Goal: Task Accomplishment & Management: Complete application form

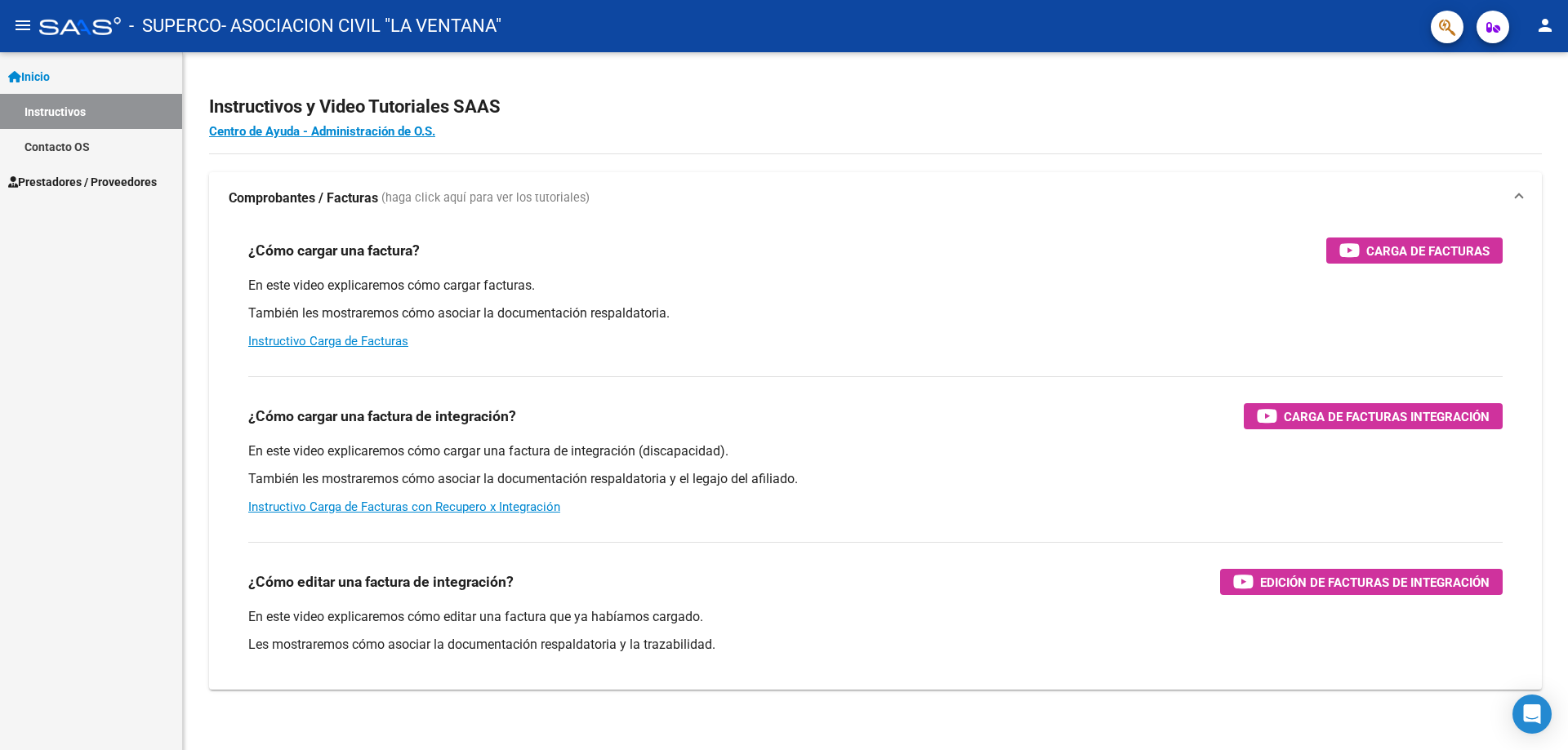
click at [106, 178] on span "Prestadores / Proveedores" at bounding box center [83, 181] width 149 height 18
click at [121, 146] on link "Facturas - Listado/Carga" at bounding box center [91, 147] width 182 height 35
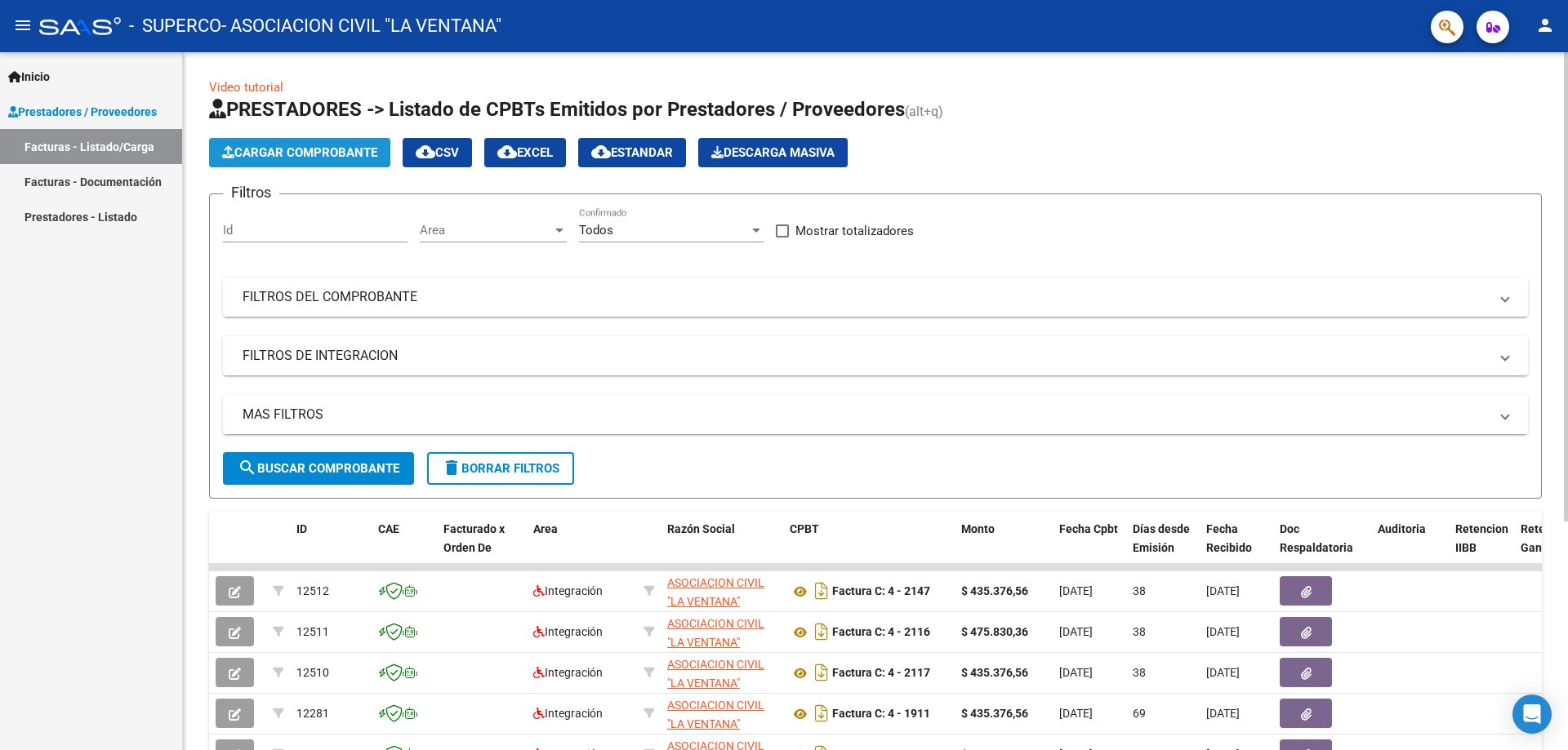
click at [327, 148] on span "Cargar Comprobante" at bounding box center [300, 152] width 155 height 14
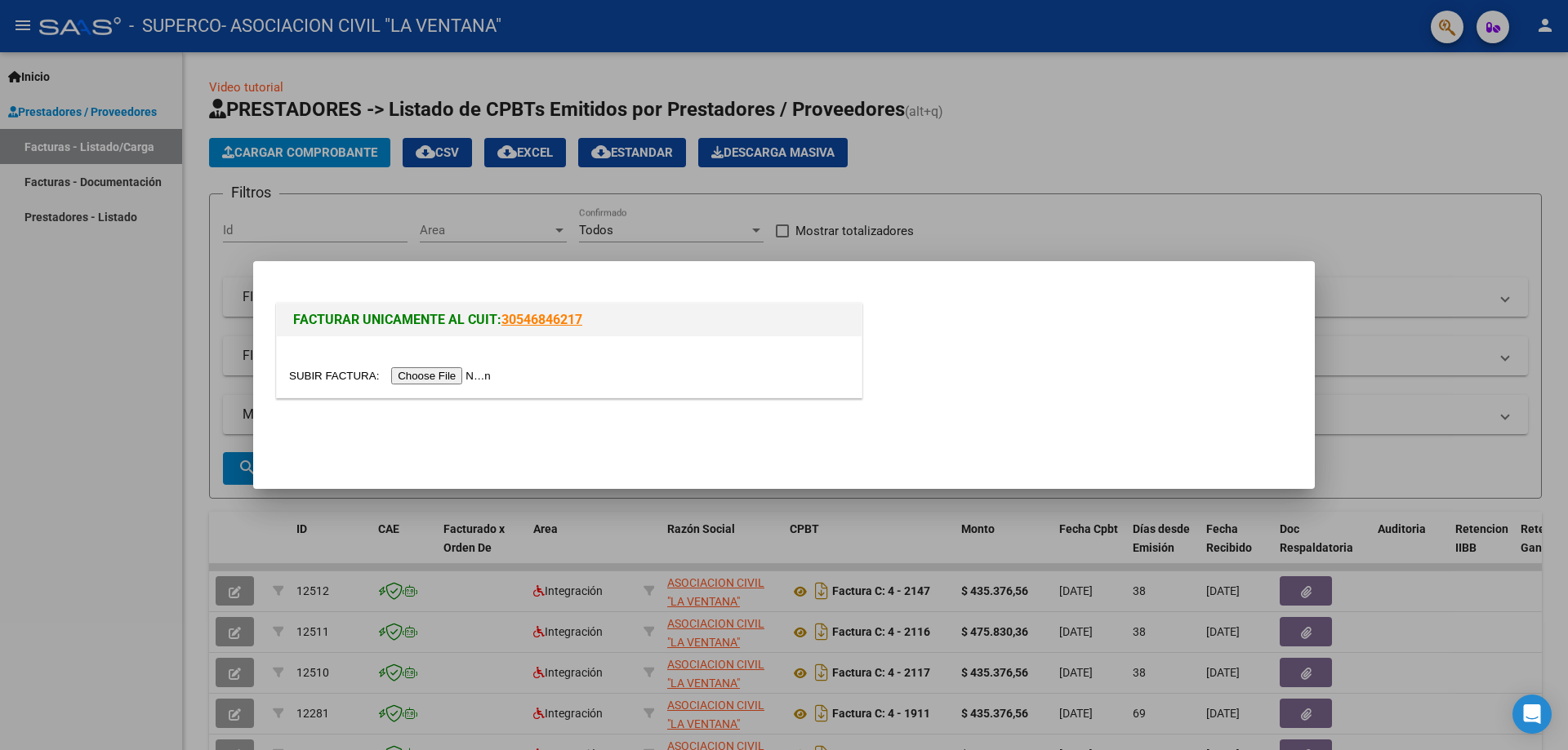
click at [419, 369] on input "file" at bounding box center [392, 376] width 207 height 17
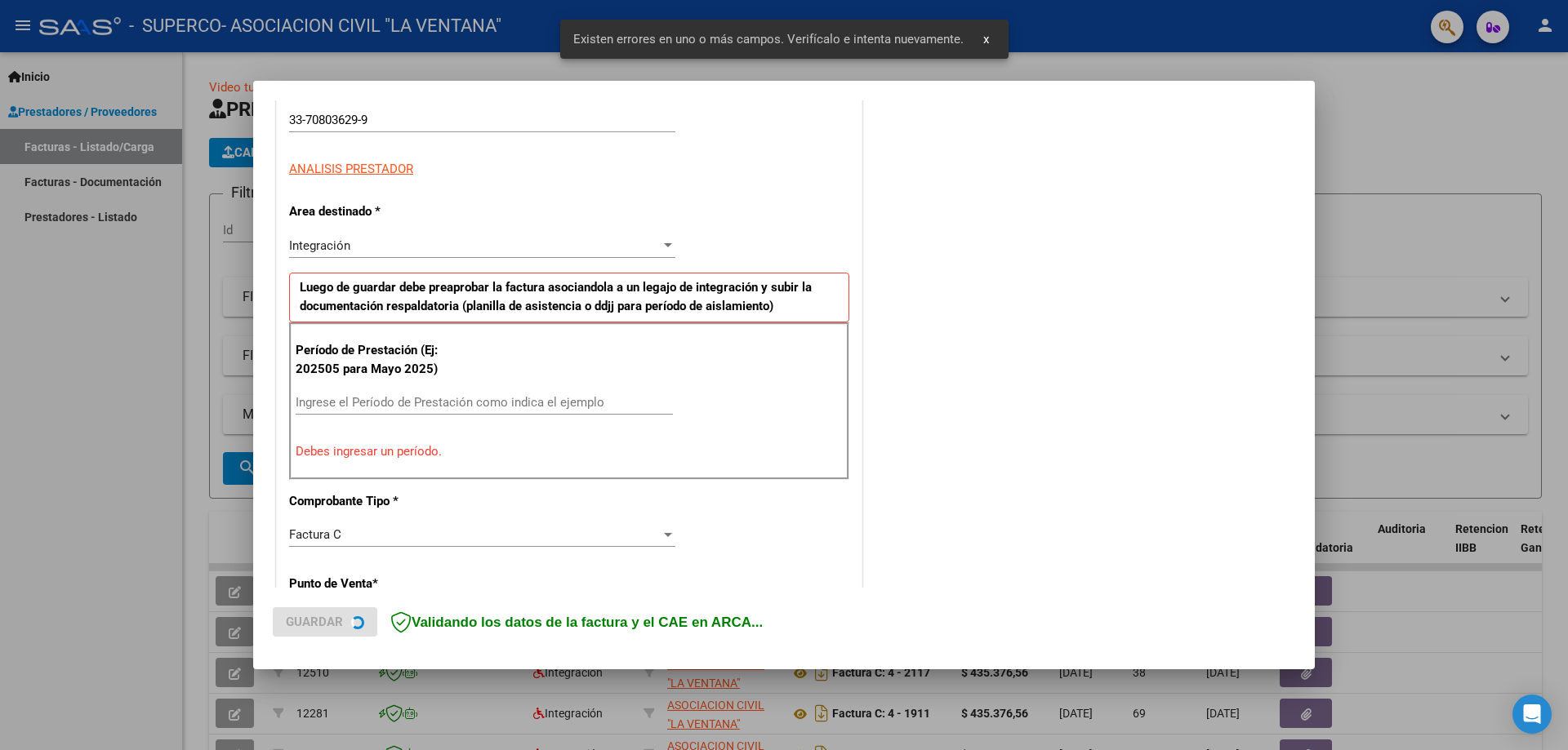
scroll to position [294, 0]
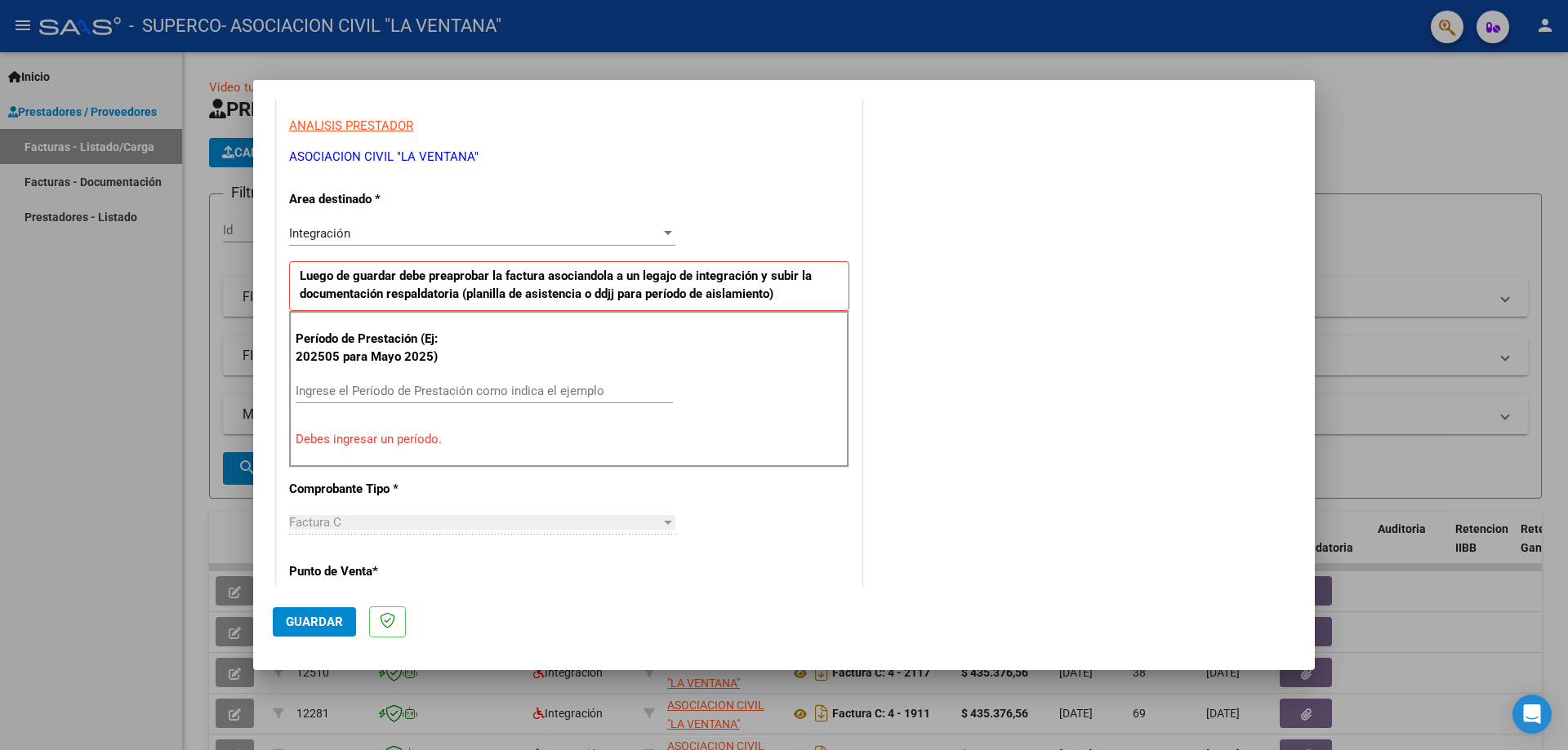
click at [326, 391] on input "Ingrese el Período de Prestación como indica el ejemplo" at bounding box center [484, 391] width 377 height 14
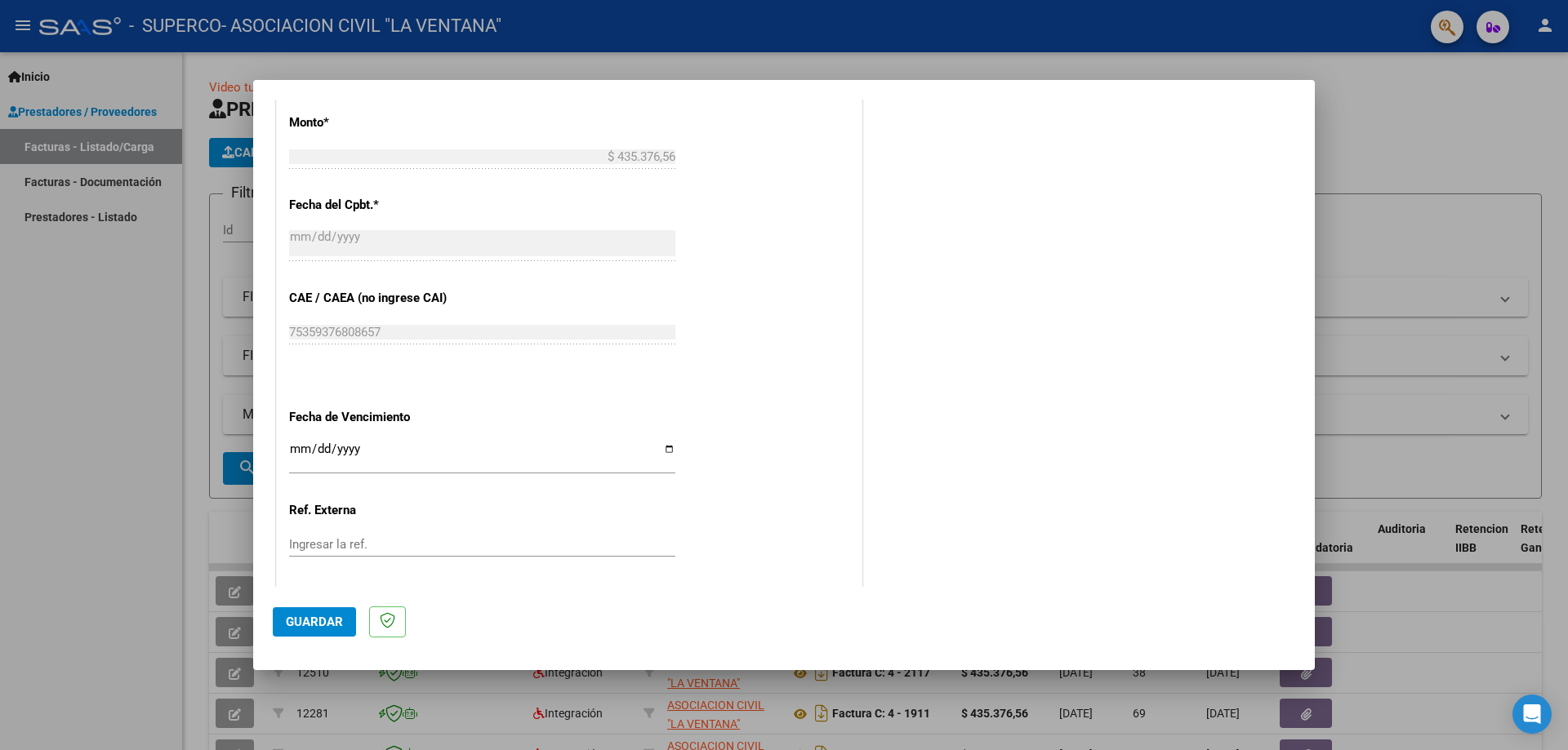
scroll to position [950, 0]
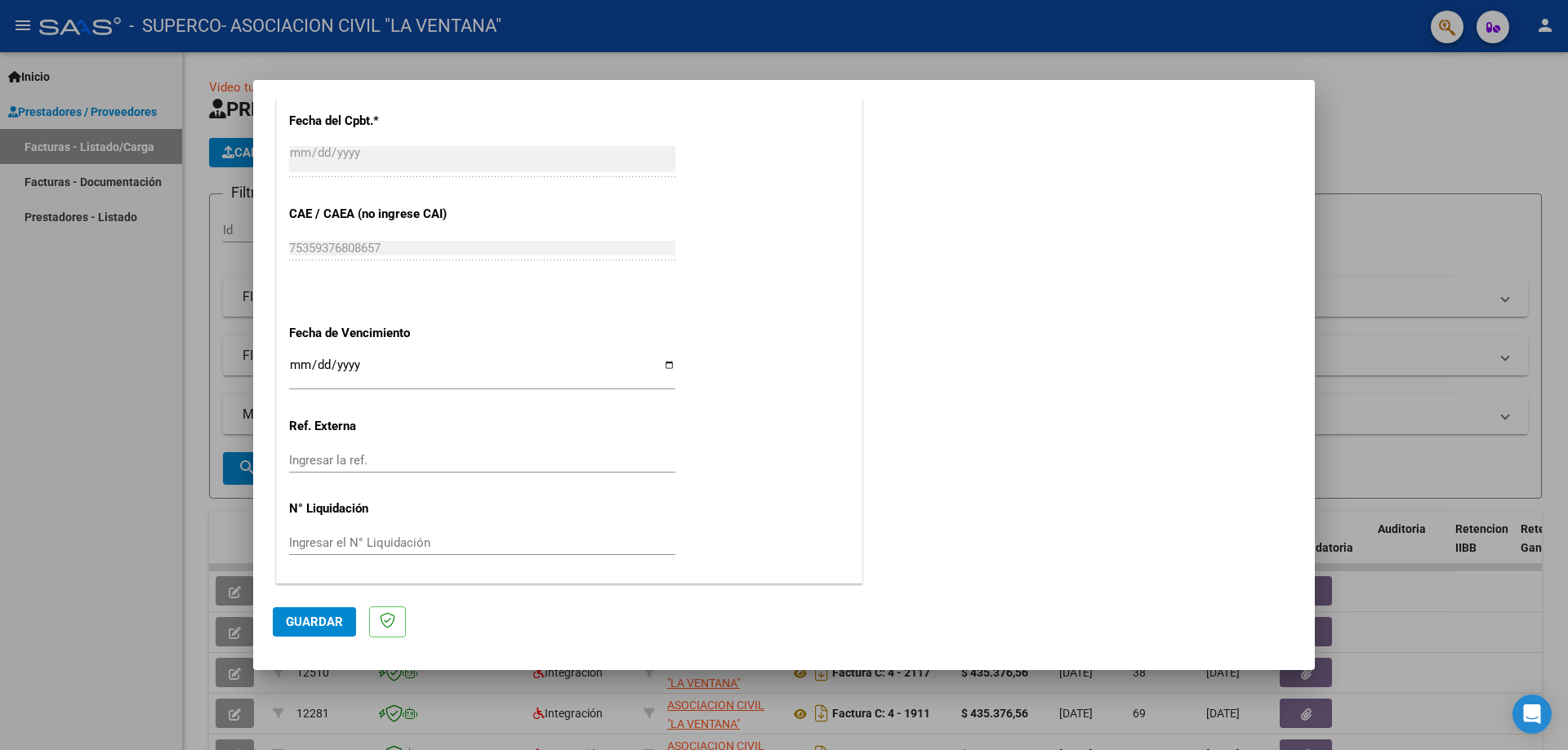
type input "202508"
click at [661, 362] on input "Ingresar la fecha" at bounding box center [483, 371] width 387 height 26
type input "[DATE]"
click at [337, 622] on span "Guardar" at bounding box center [315, 622] width 57 height 14
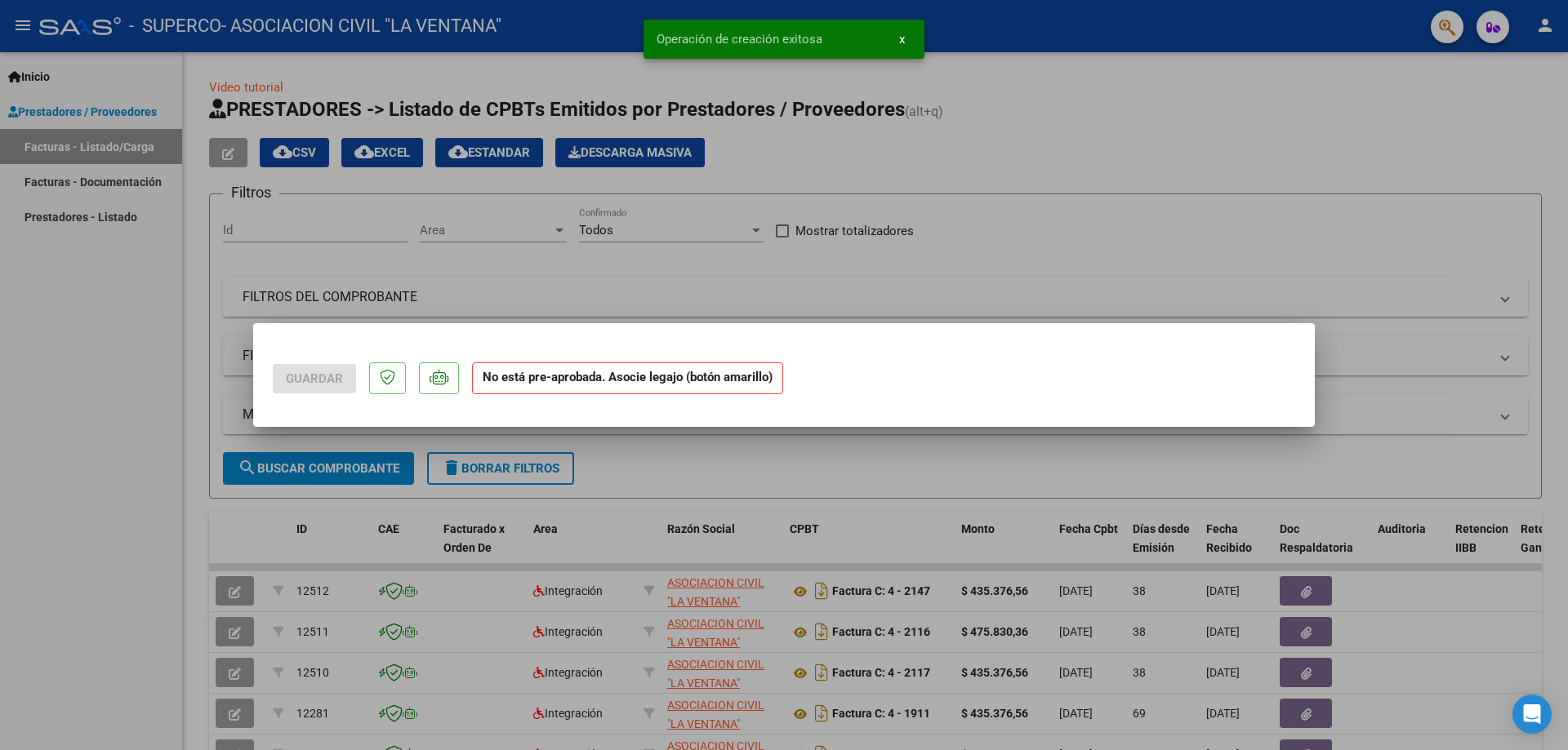
scroll to position [0, 0]
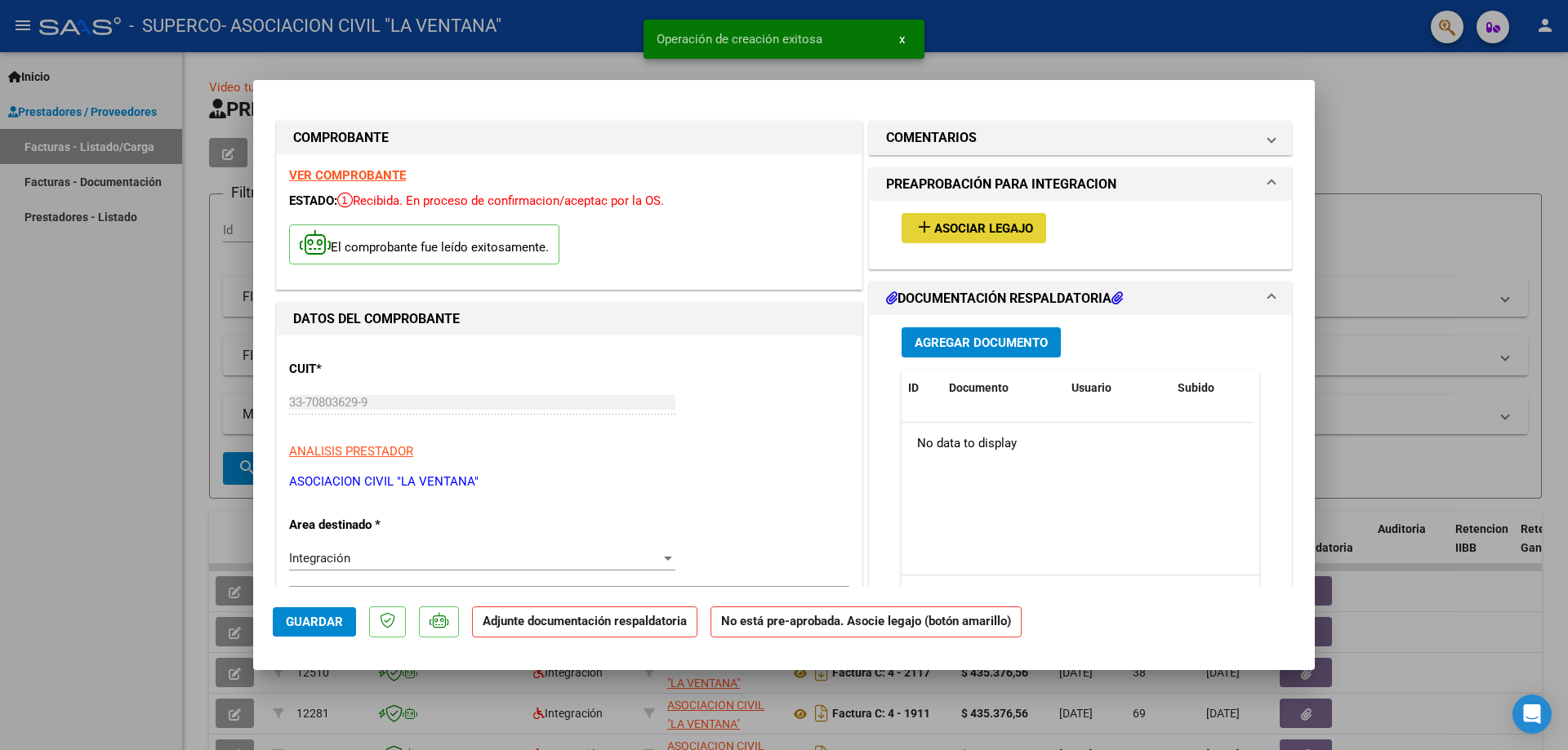
click at [947, 220] on span "add Asociar Legajo" at bounding box center [974, 227] width 118 height 14
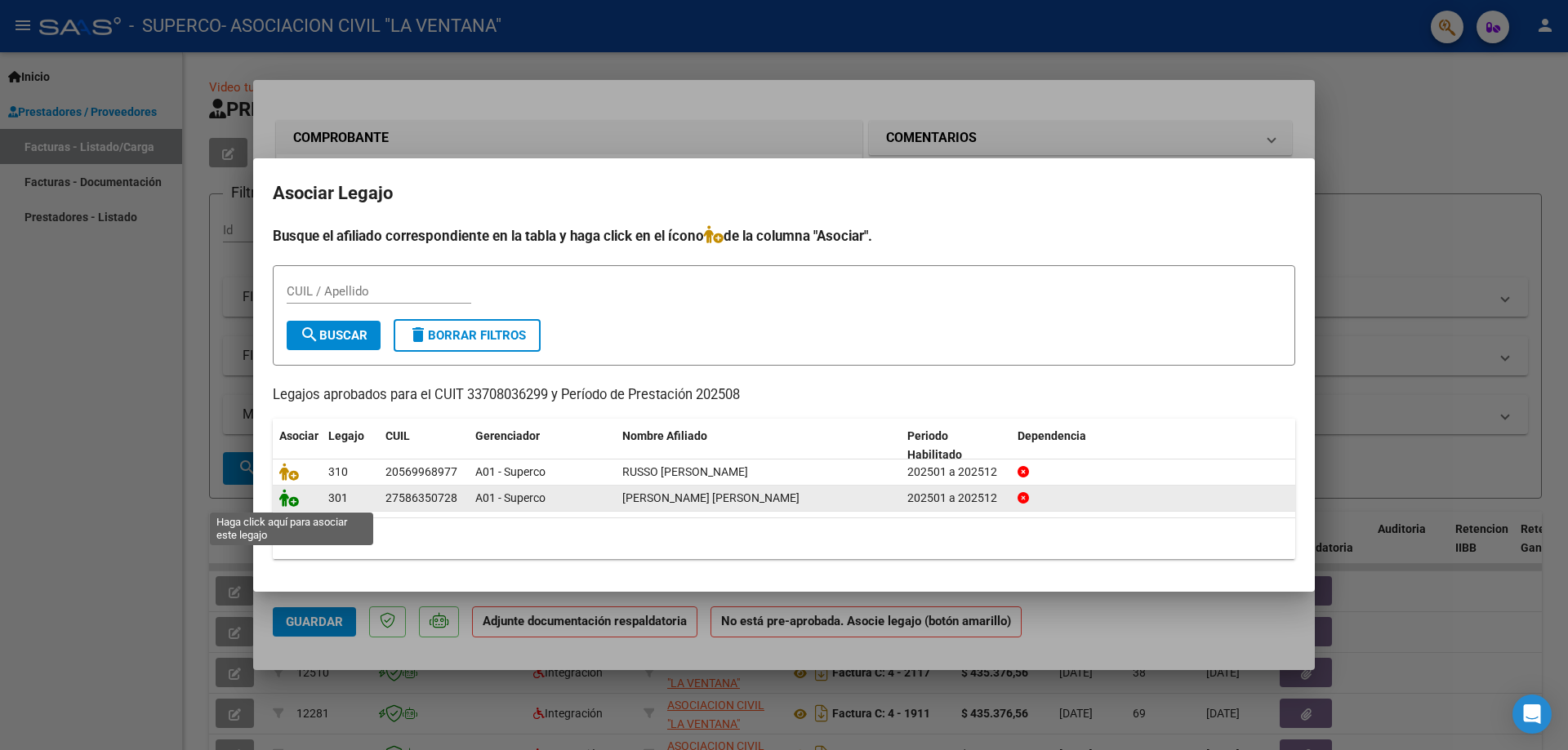
click at [285, 500] on icon at bounding box center [289, 498] width 19 height 18
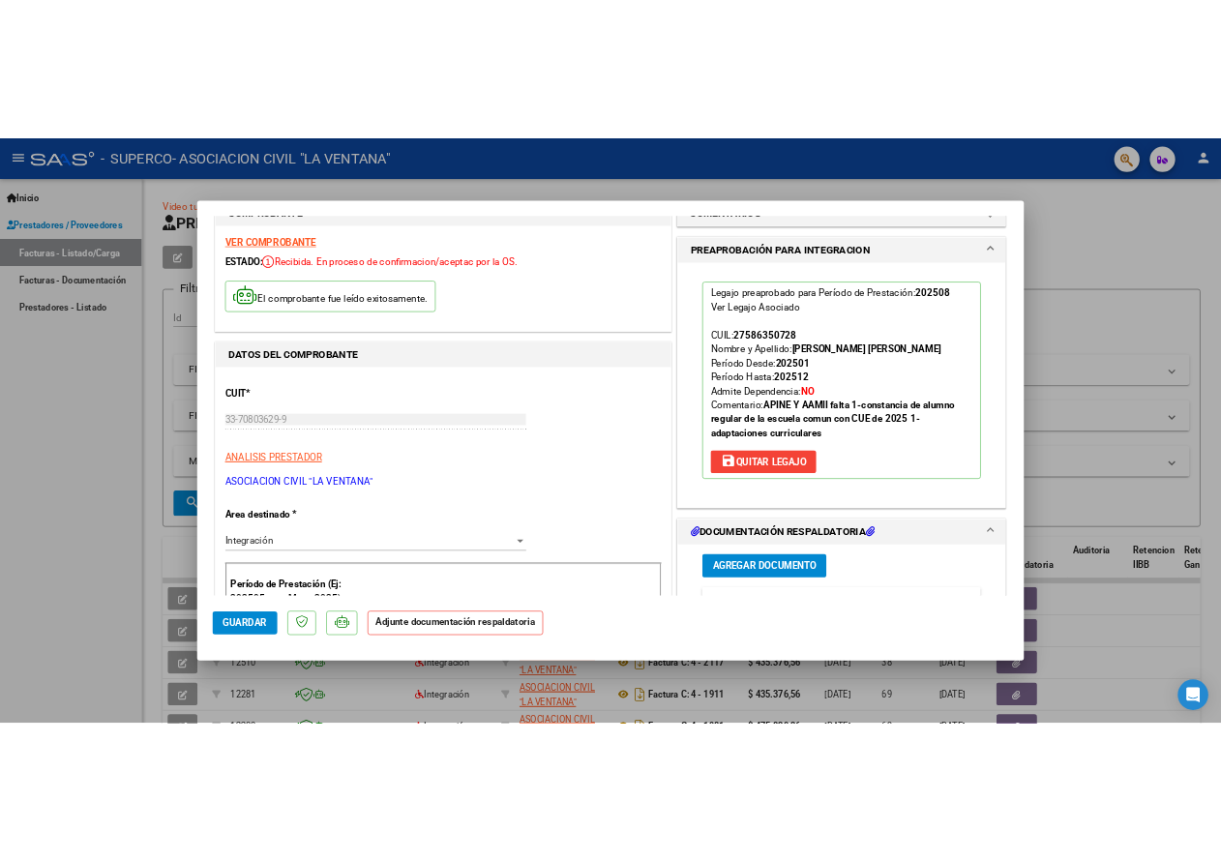
scroll to position [97, 0]
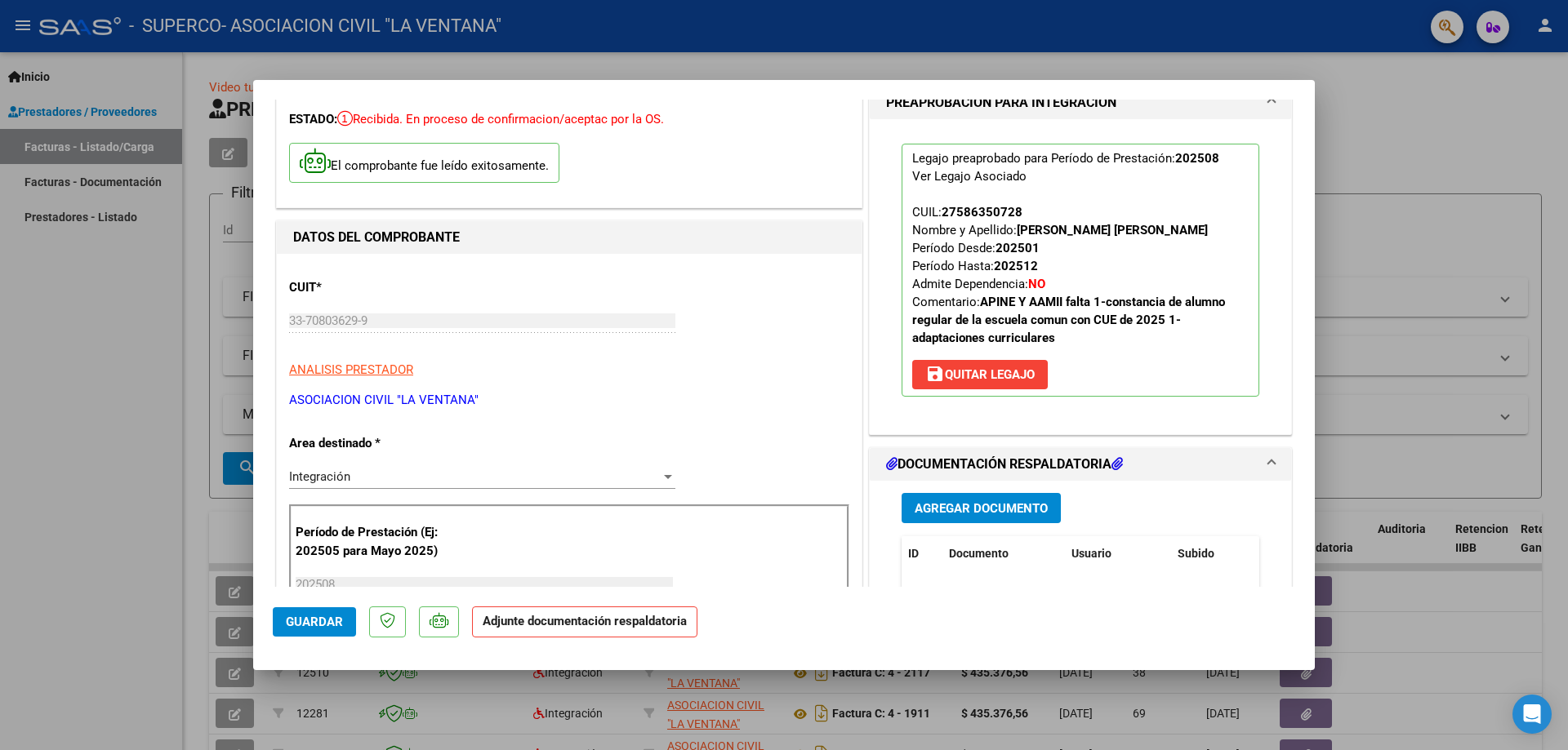
click at [950, 509] on span "Agregar Documento" at bounding box center [981, 508] width 133 height 14
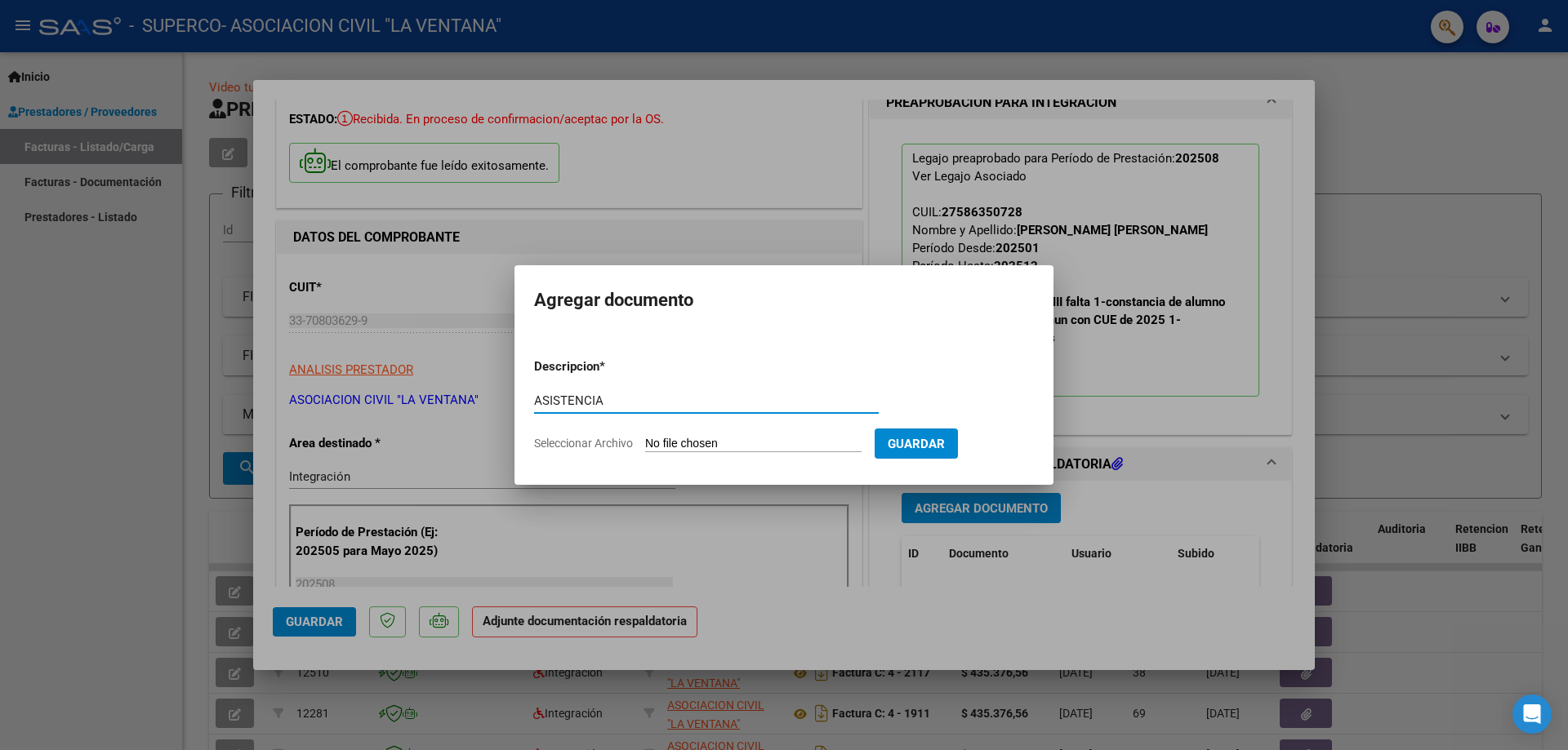
type input "ASISTENCIA"
click at [721, 444] on input "Seleccionar Archivo" at bounding box center [754, 445] width 216 height 15
type input "C:\fakepath\[PERSON_NAME] TTO AGOSTO.pdf"
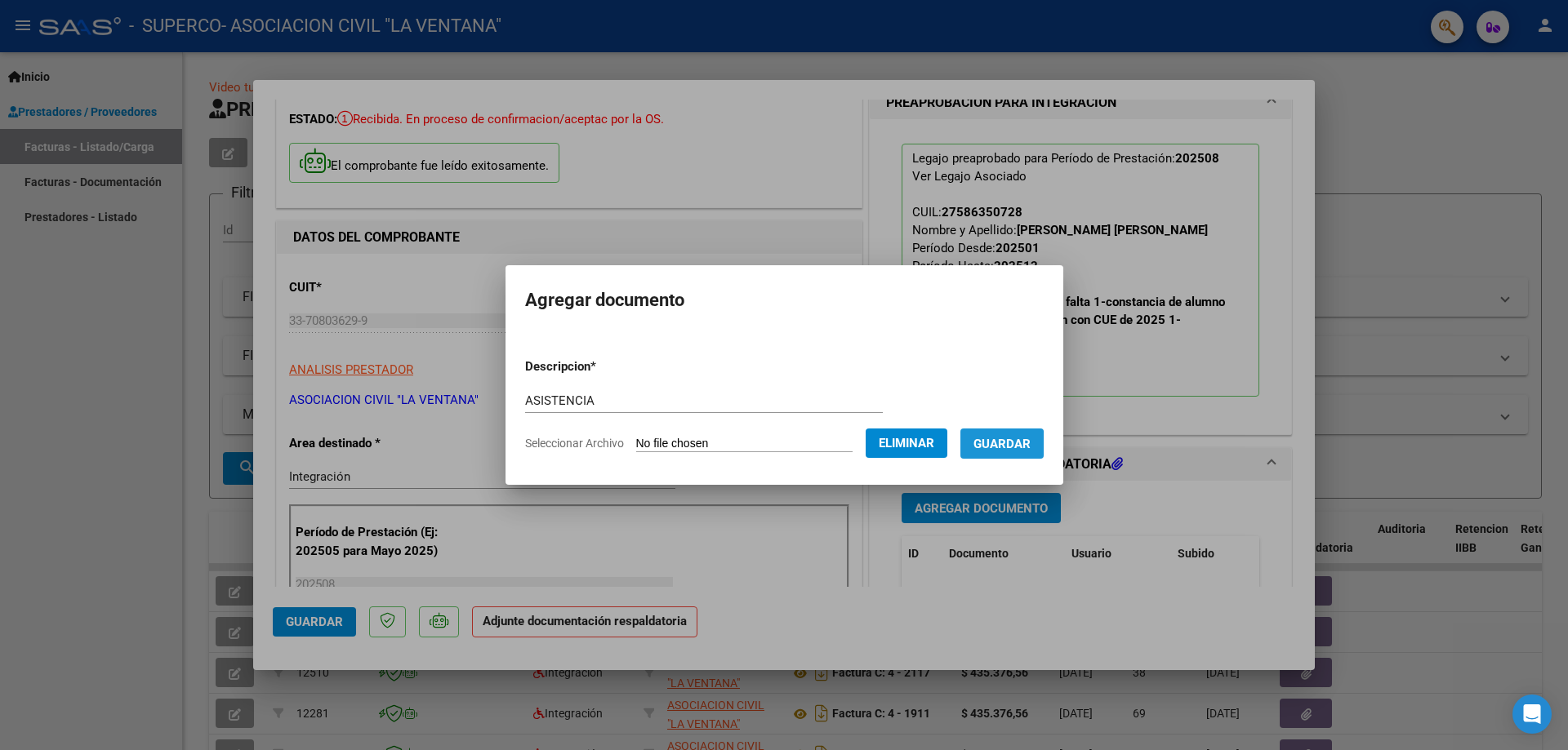
click at [1014, 445] on span "Guardar" at bounding box center [1003, 444] width 57 height 14
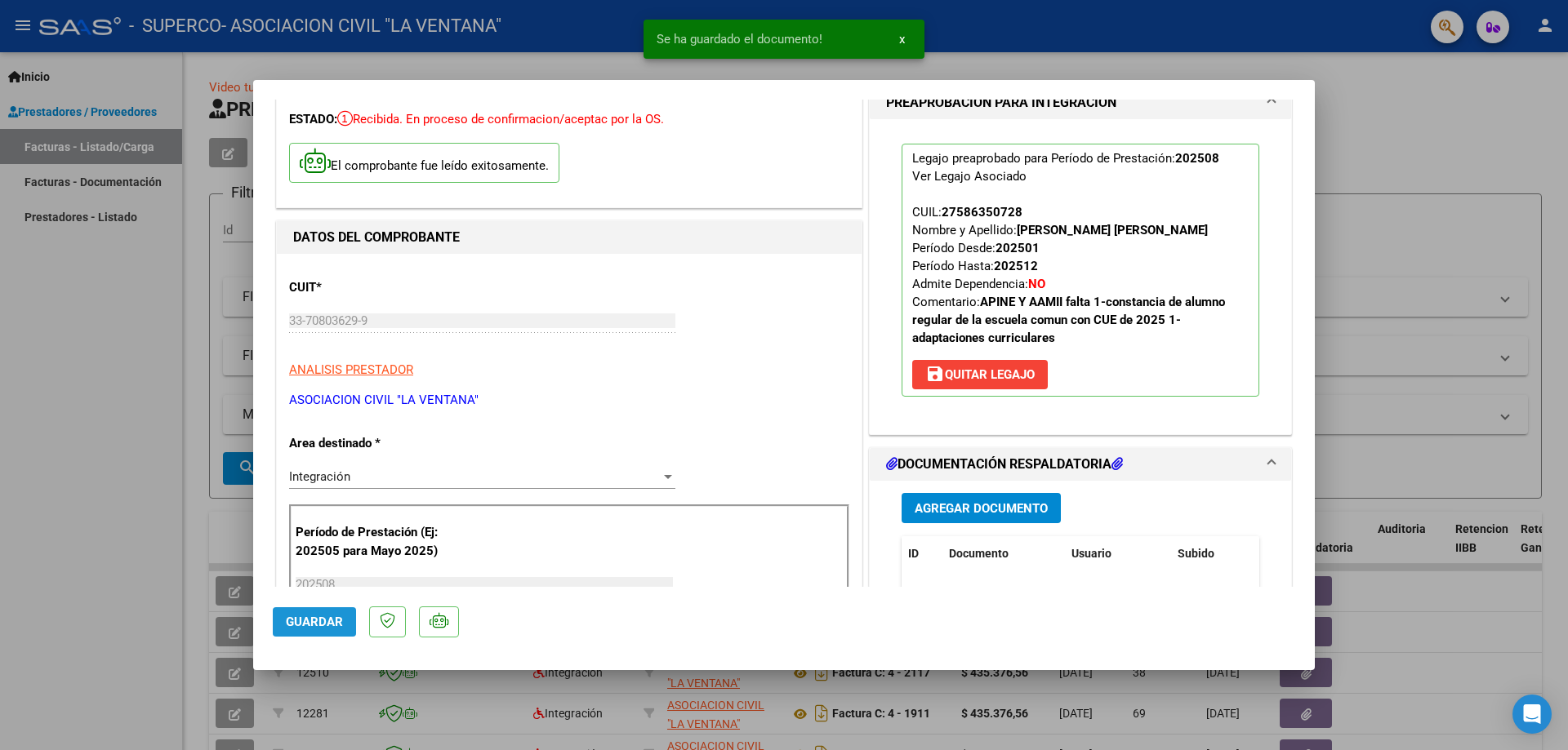
click at [317, 620] on span "Guardar" at bounding box center [315, 622] width 57 height 14
click at [1444, 25] on div at bounding box center [784, 375] width 1568 height 750
type input "$ 0,00"
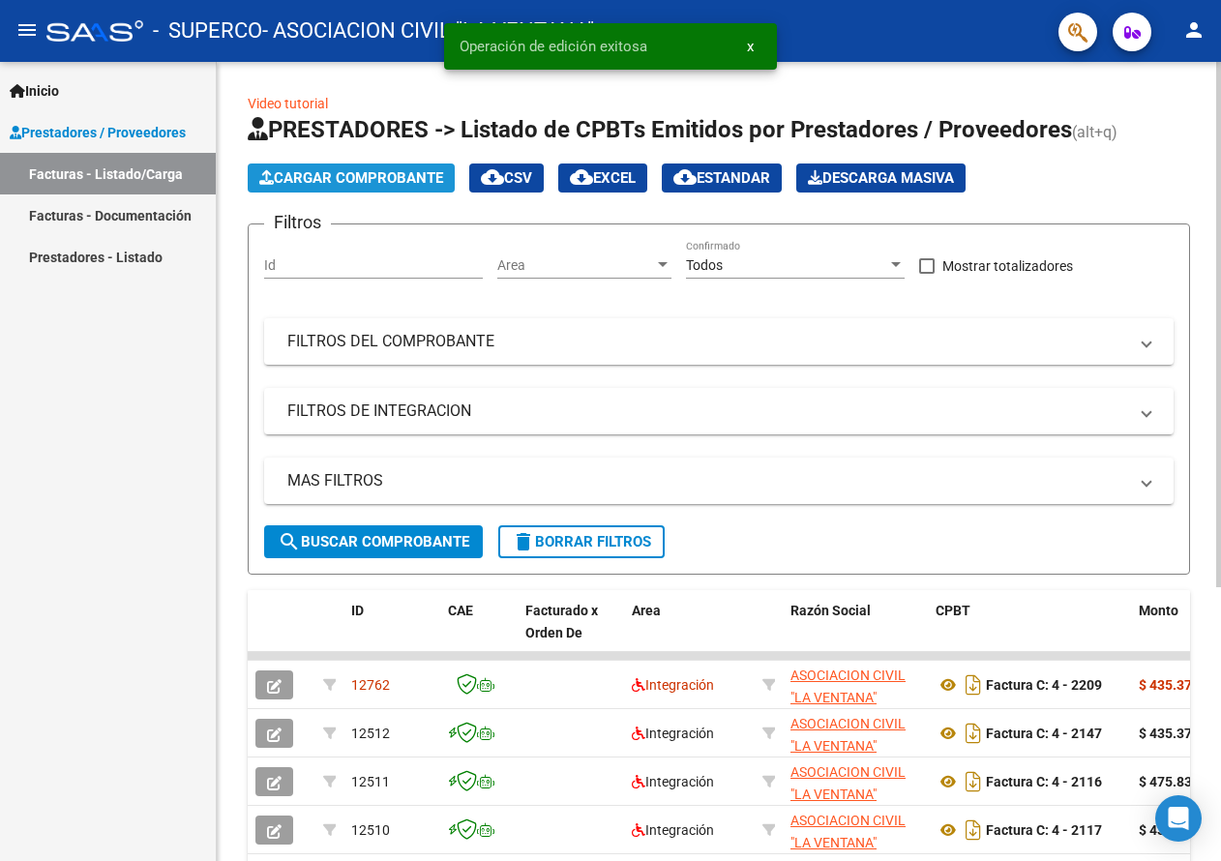
click at [375, 174] on span "Cargar Comprobante" at bounding box center [351, 177] width 184 height 17
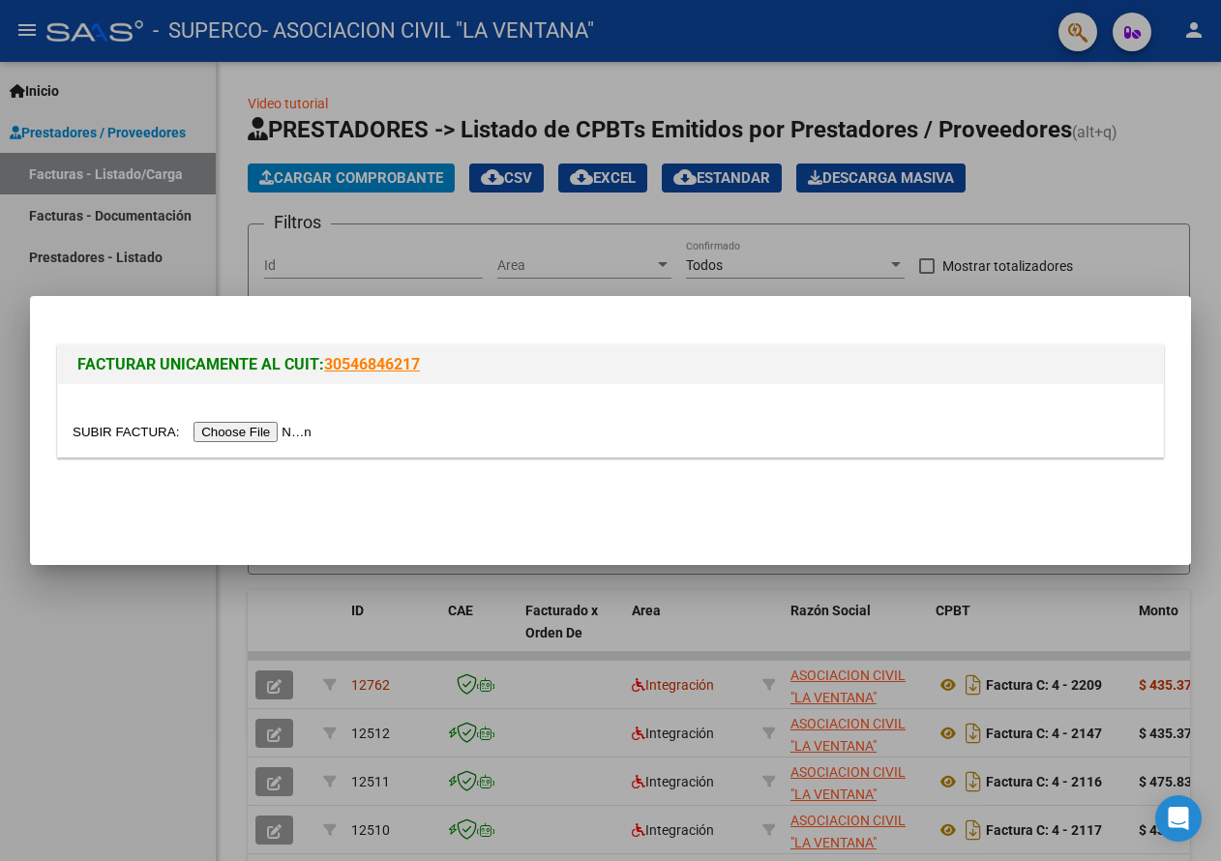
click at [238, 429] on input "file" at bounding box center [195, 432] width 245 height 20
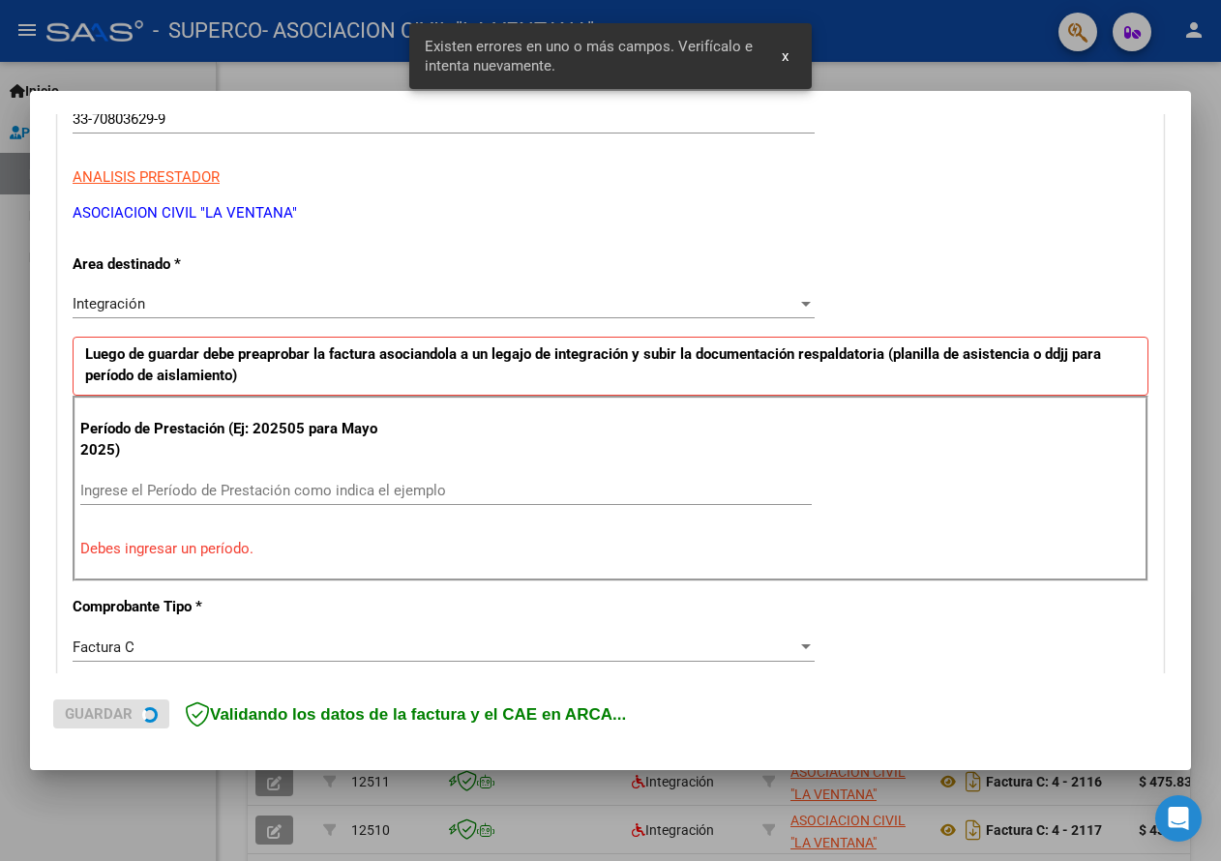
scroll to position [394, 0]
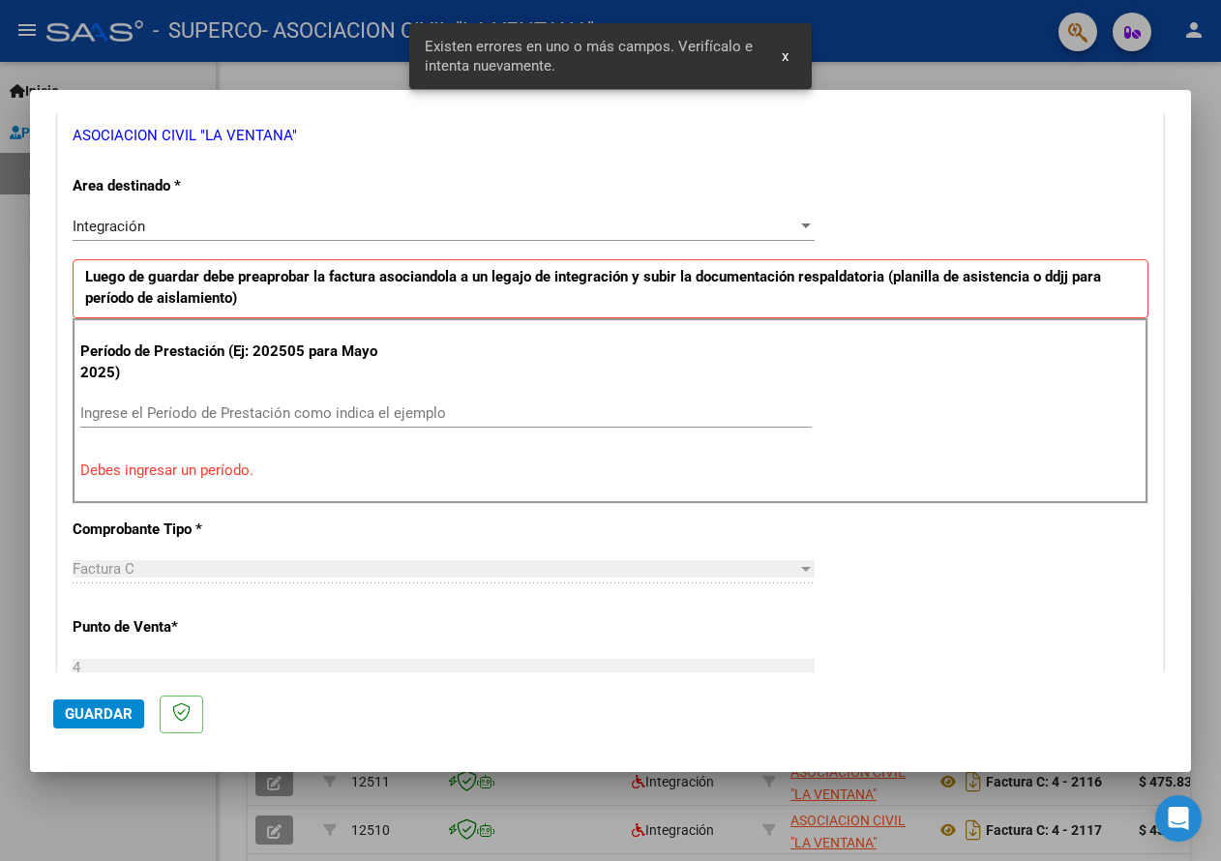
click at [163, 405] on input "Ingrese el Período de Prestación como indica el ejemplo" at bounding box center [446, 413] width 732 height 17
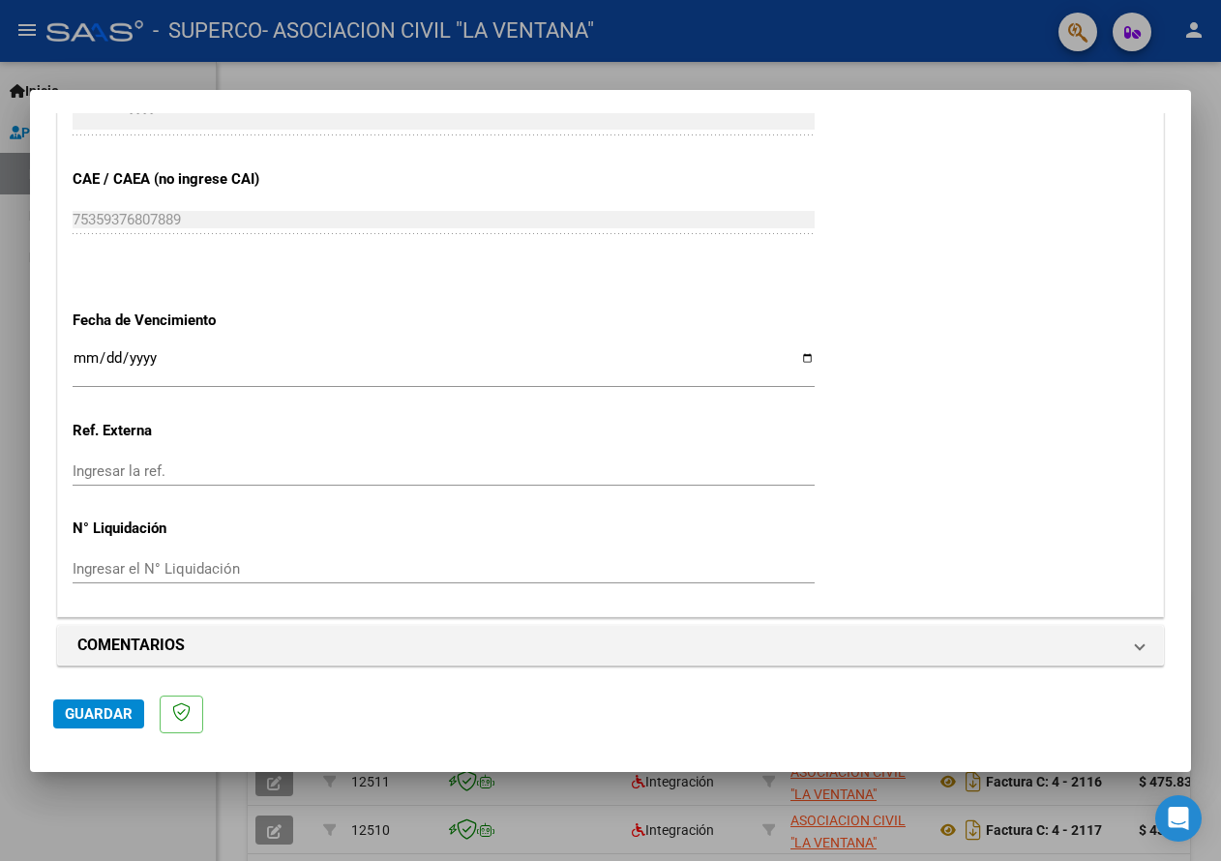
scroll to position [1202, 0]
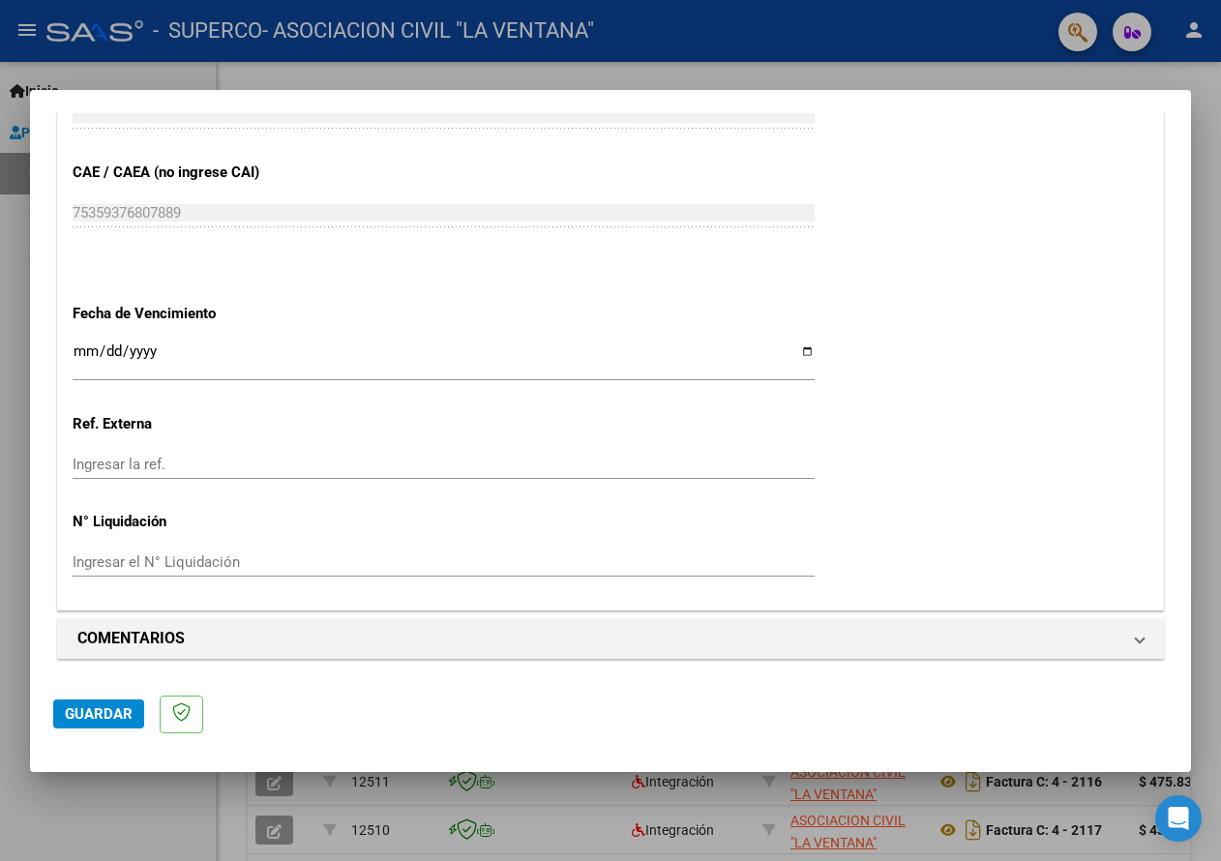
type input "202508"
click at [798, 352] on input "Ingresar la fecha" at bounding box center [444, 359] width 742 height 31
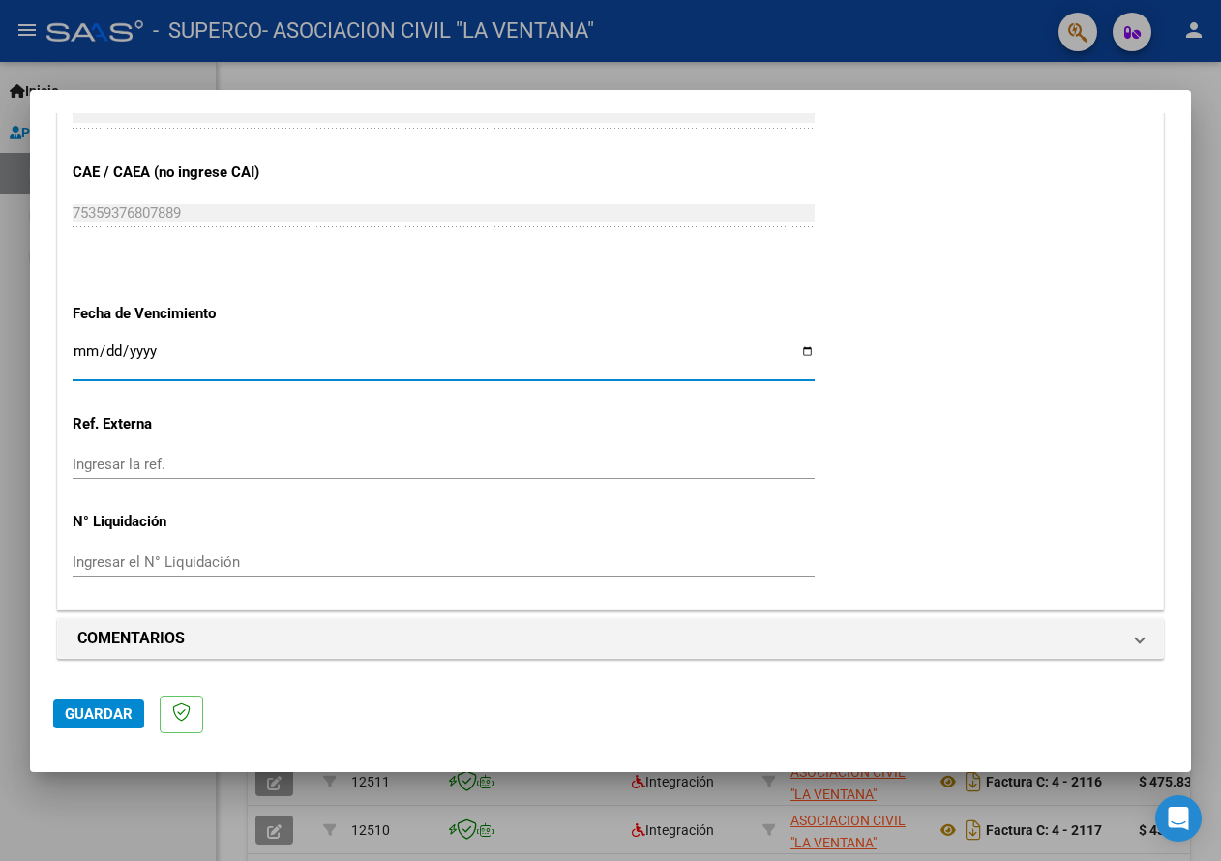
type input "[DATE]"
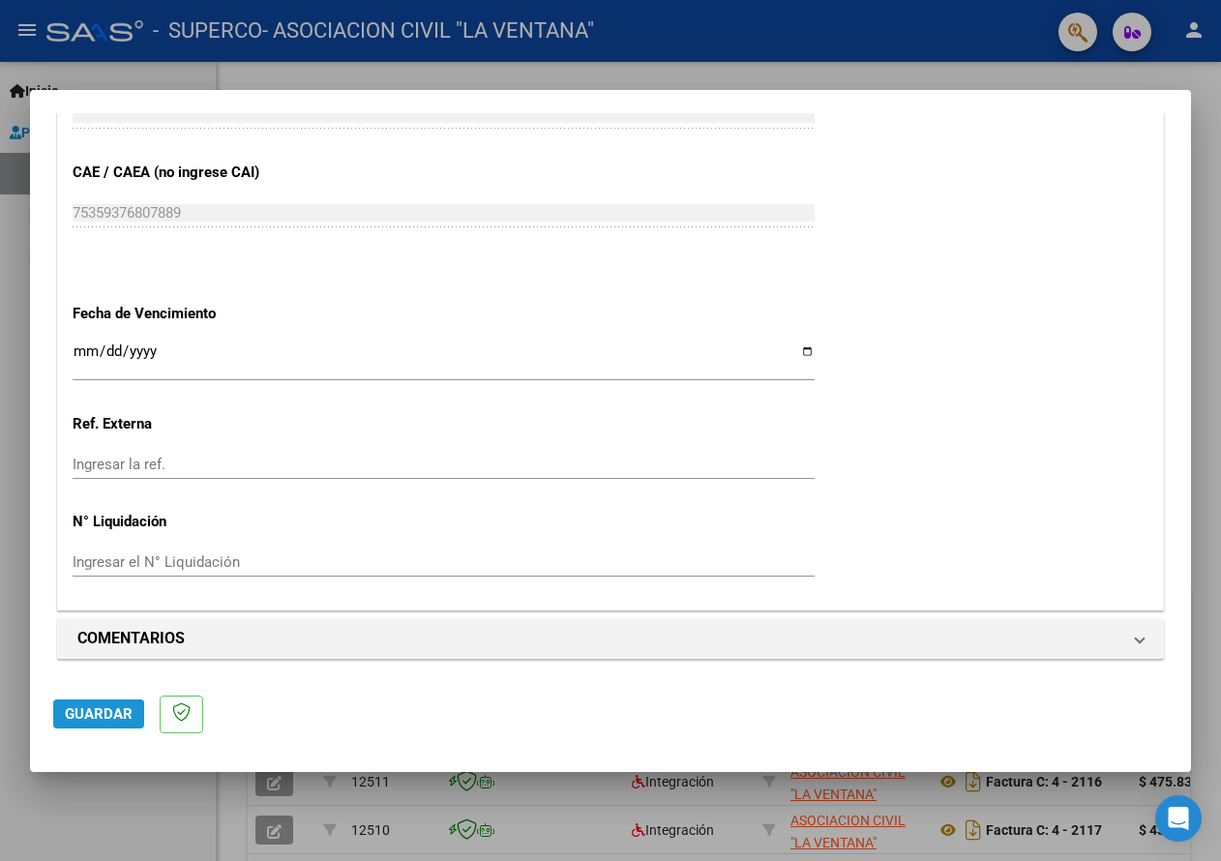
click at [101, 717] on span "Guardar" at bounding box center [99, 714] width 68 height 17
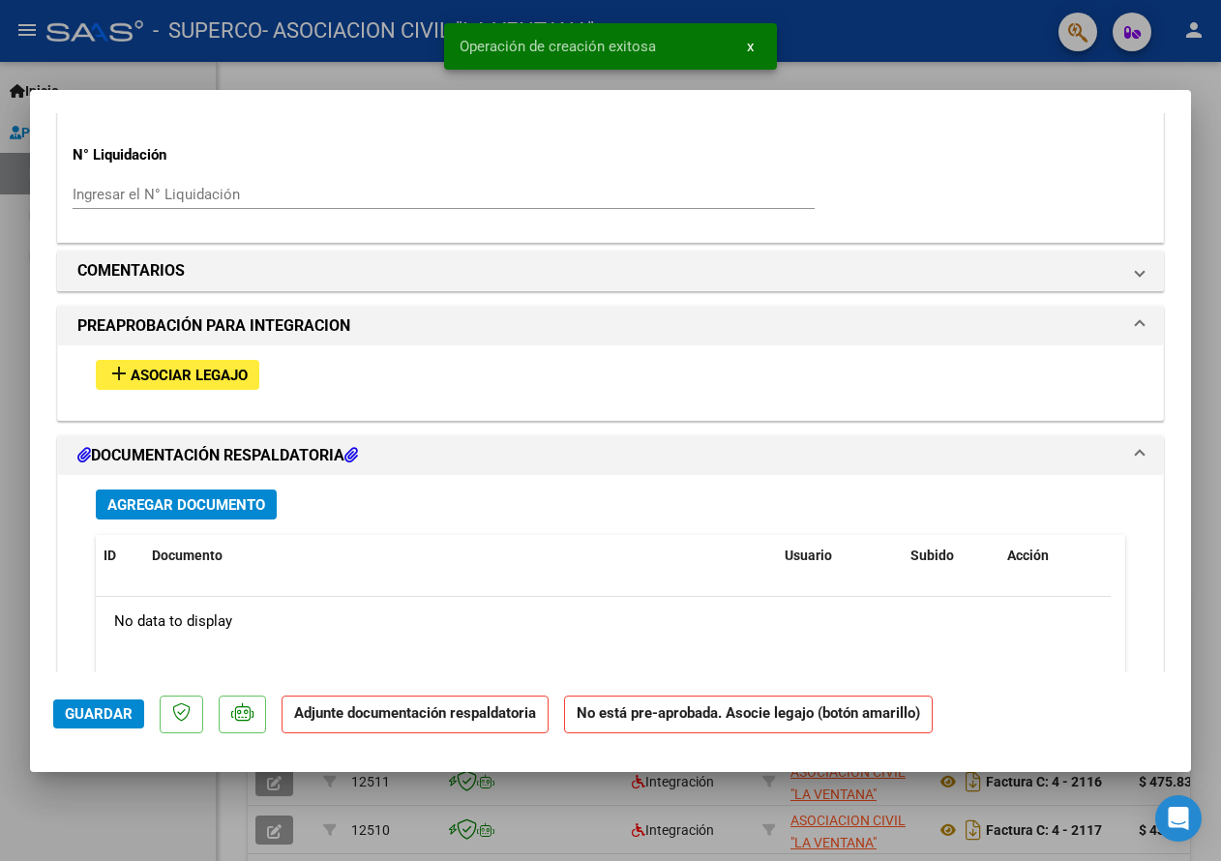
scroll to position [1549, 0]
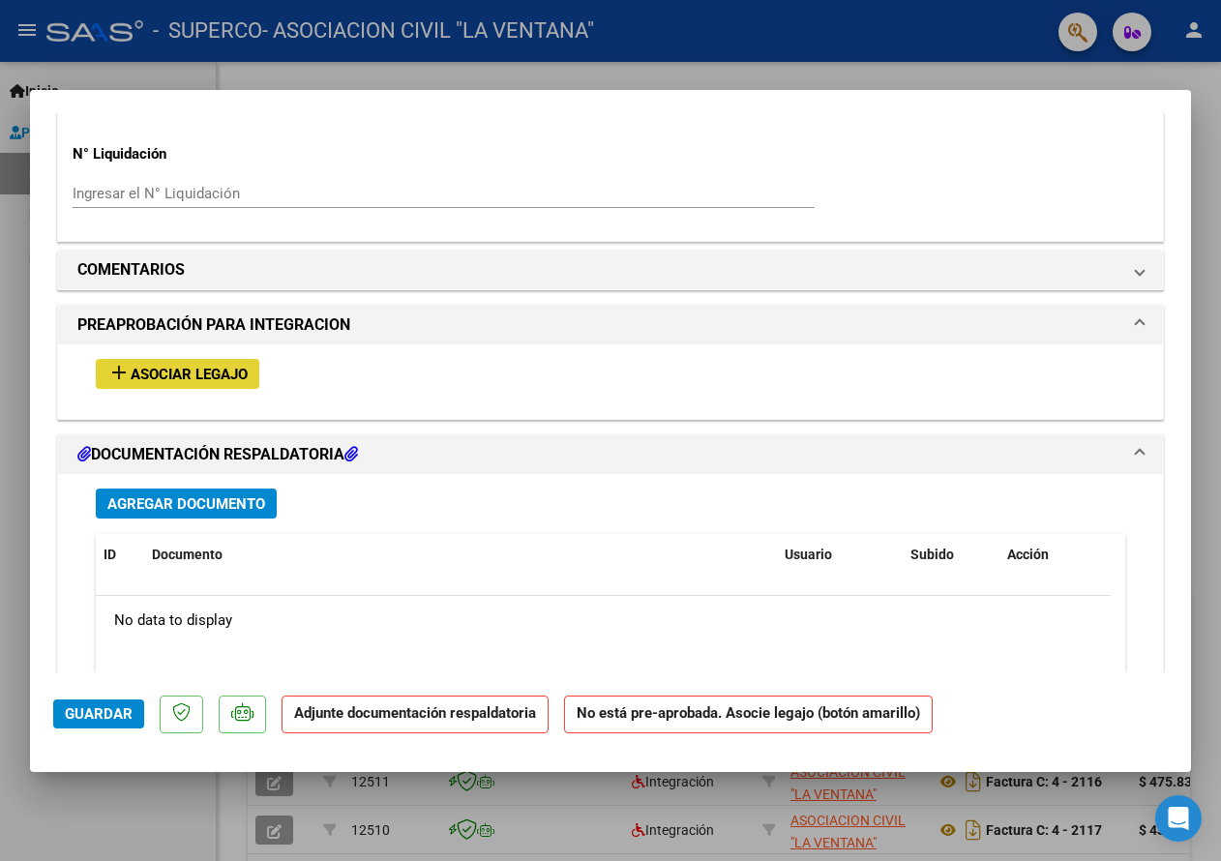
click at [197, 380] on span "Asociar Legajo" at bounding box center [189, 374] width 117 height 17
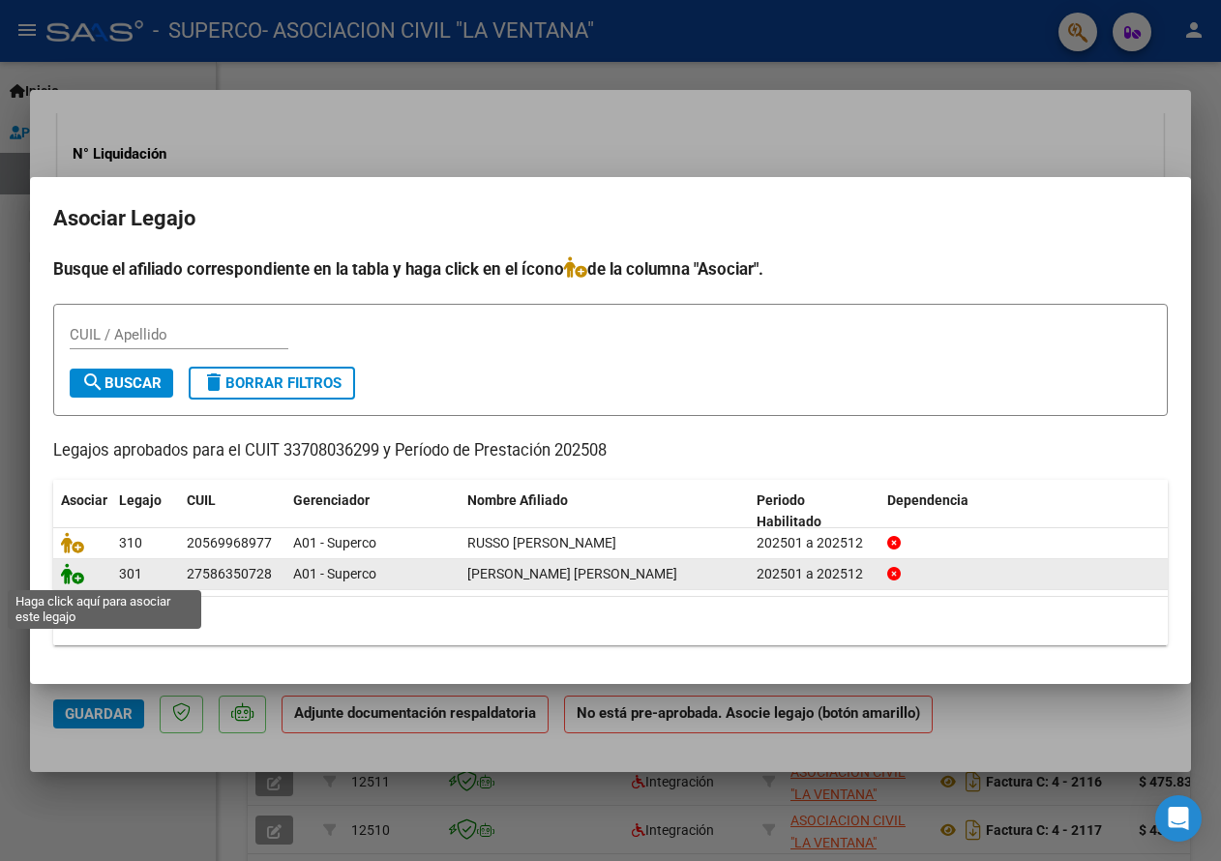
click at [70, 577] on icon at bounding box center [72, 573] width 23 height 21
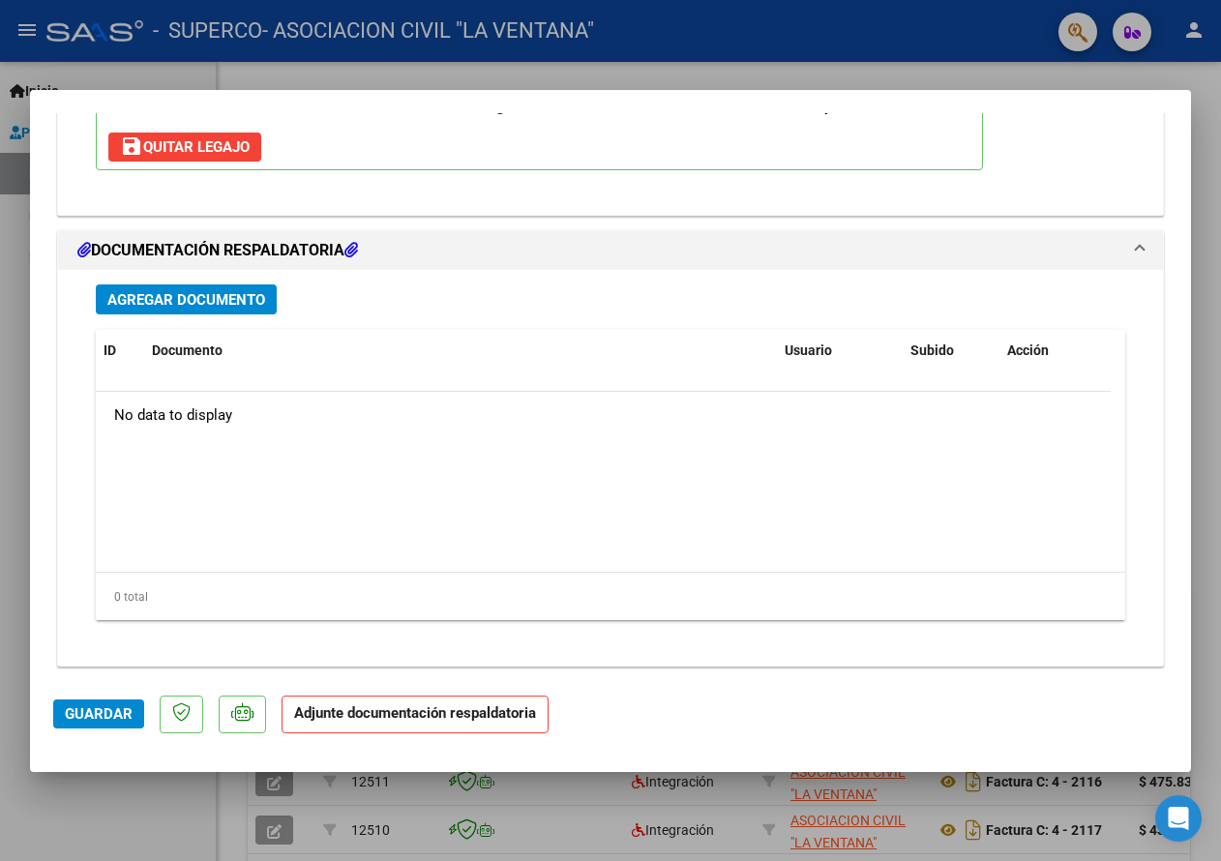
scroll to position [2062, 0]
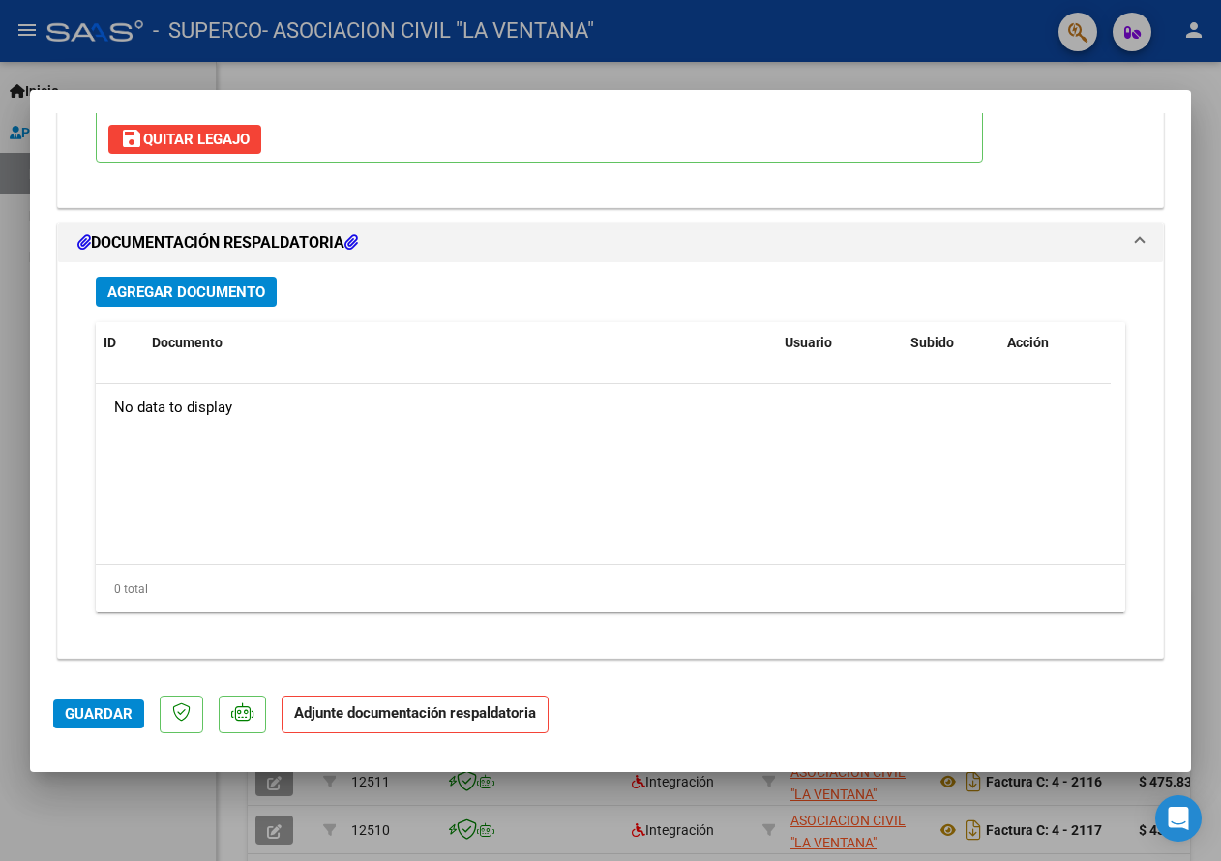
click at [224, 297] on span "Agregar Documento" at bounding box center [186, 292] width 158 height 17
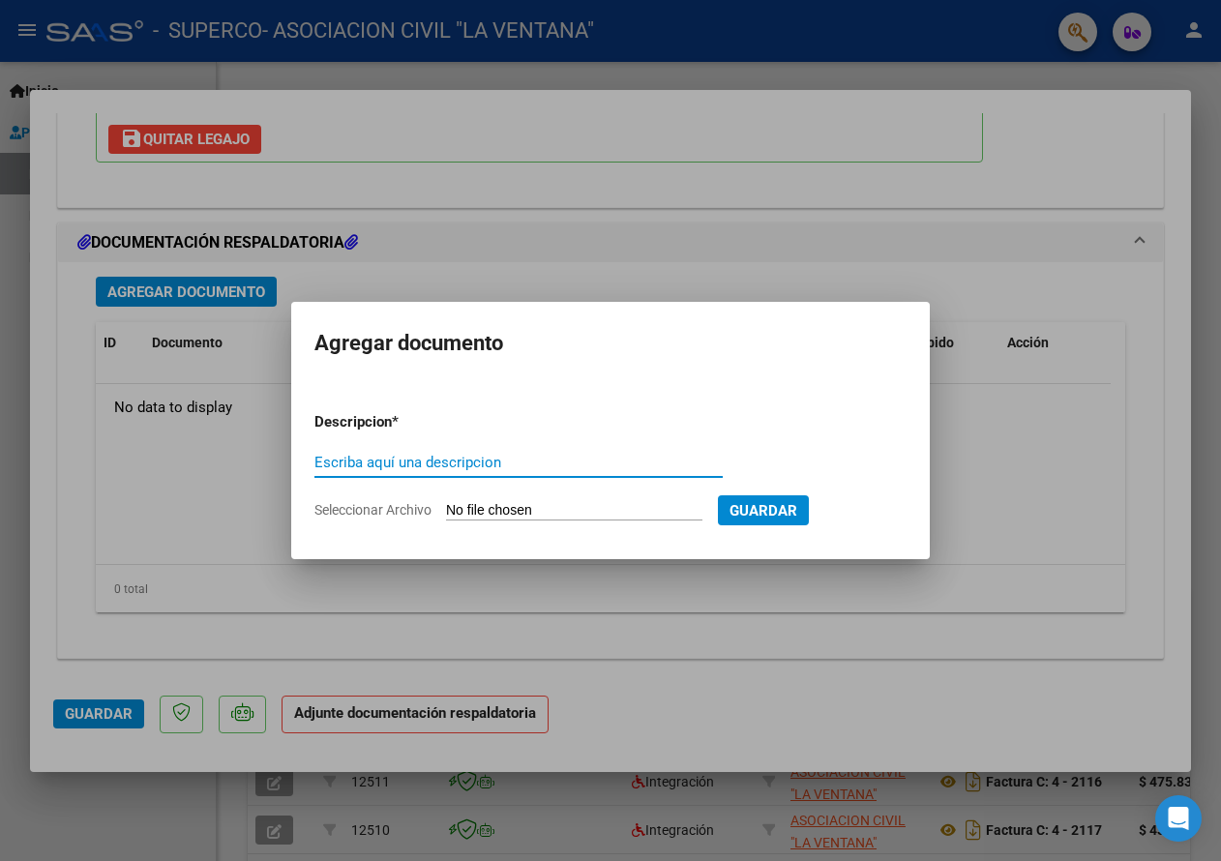
click at [359, 460] on input "Escriba aquí una descripcion" at bounding box center [519, 462] width 408 height 17
type input "ASISTENCIA"
click at [523, 509] on input "Seleccionar Archivo" at bounding box center [574, 511] width 256 height 18
type input "C:\fakepath\[PERSON_NAME] AGOSTO SAIE.pdf"
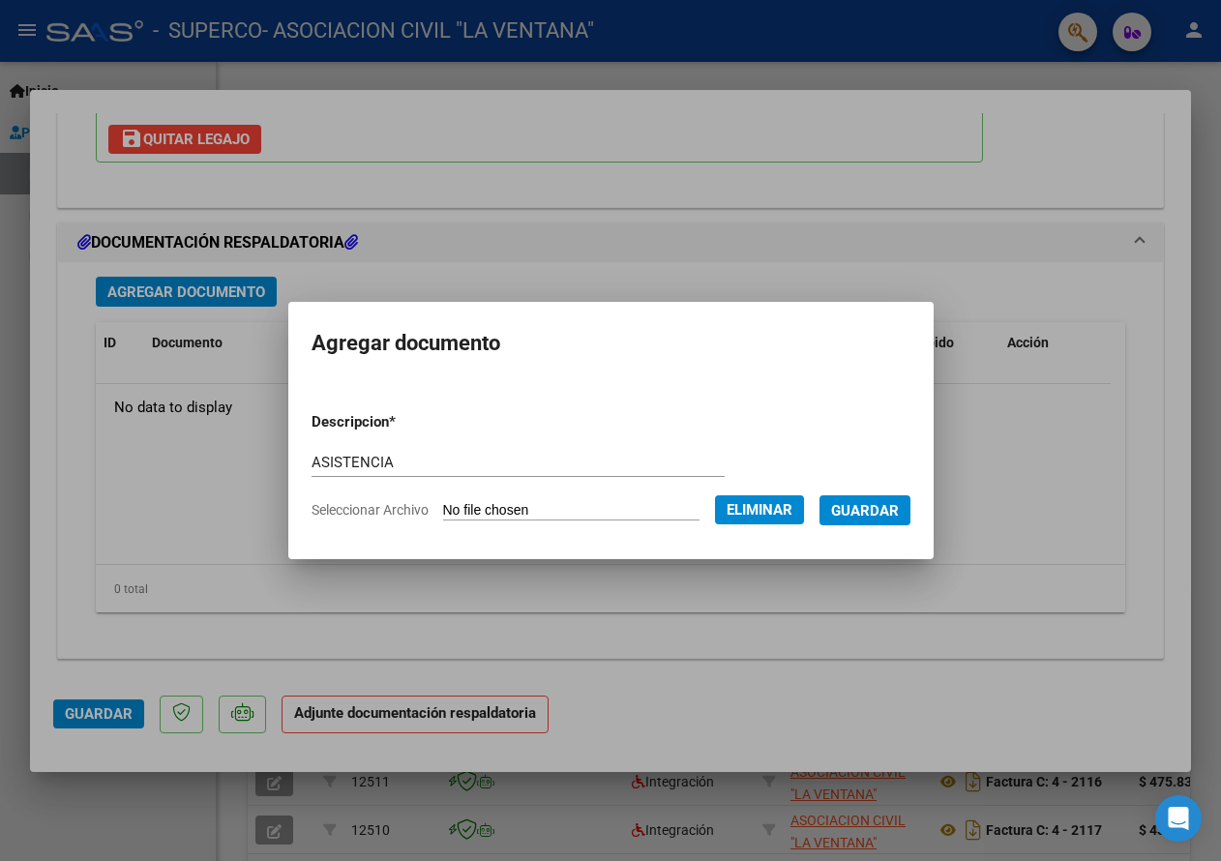
click at [887, 508] on span "Guardar" at bounding box center [865, 510] width 68 height 17
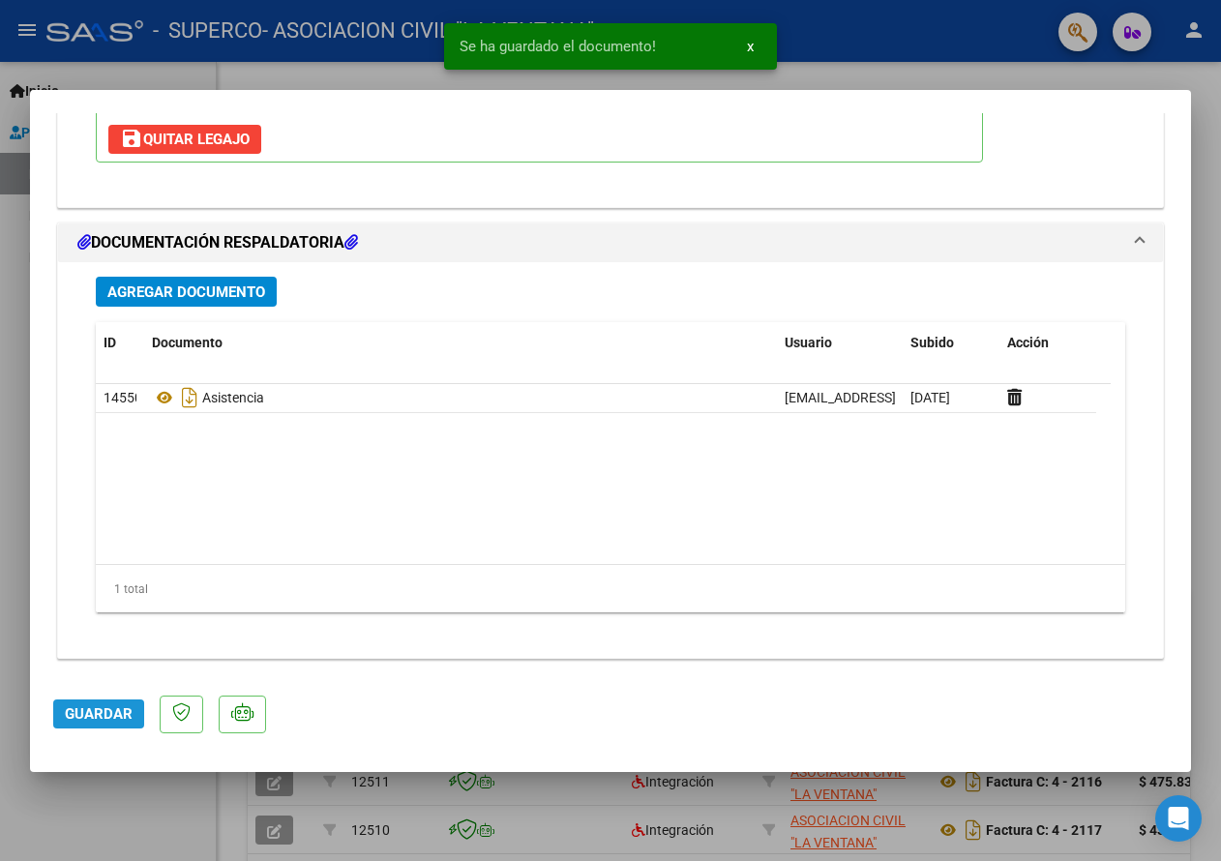
click at [83, 718] on span "Guardar" at bounding box center [99, 714] width 68 height 17
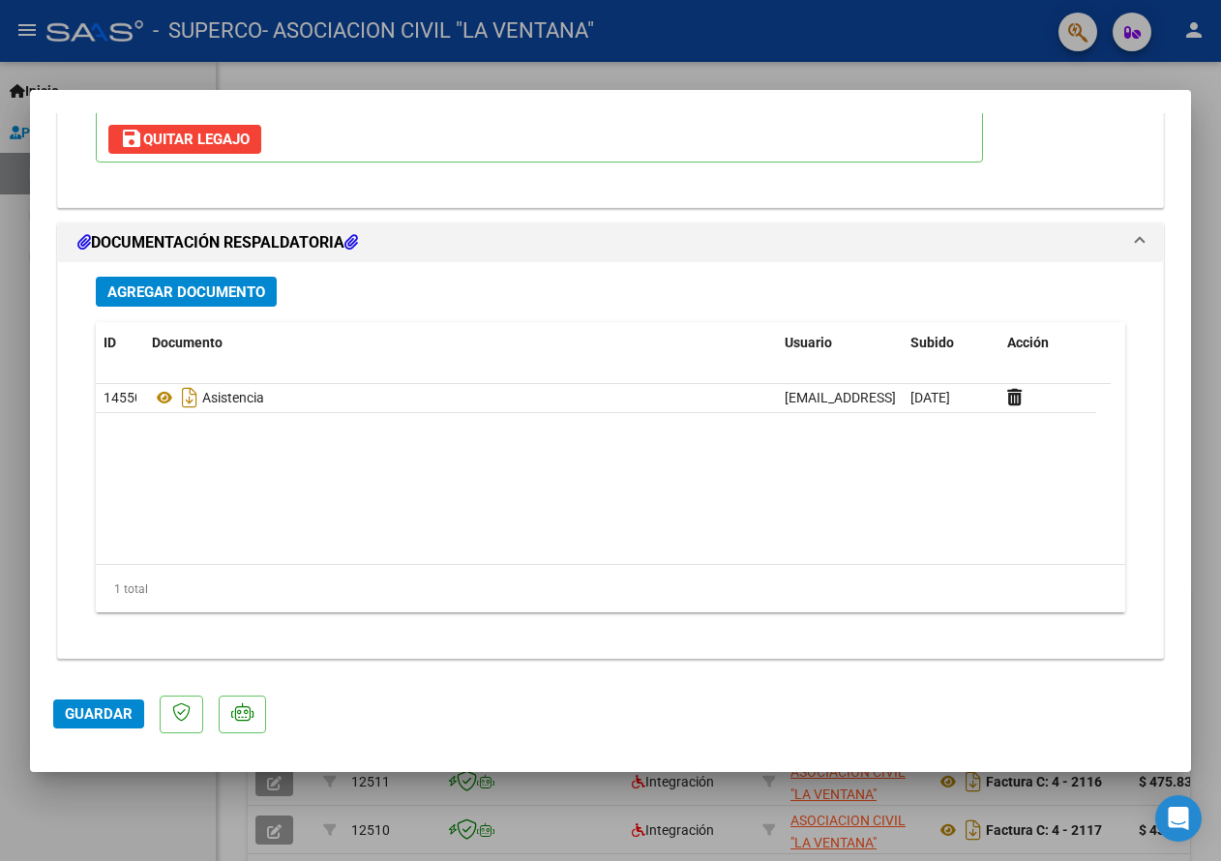
click at [1081, 33] on div at bounding box center [610, 430] width 1221 height 861
type input "$ 0,00"
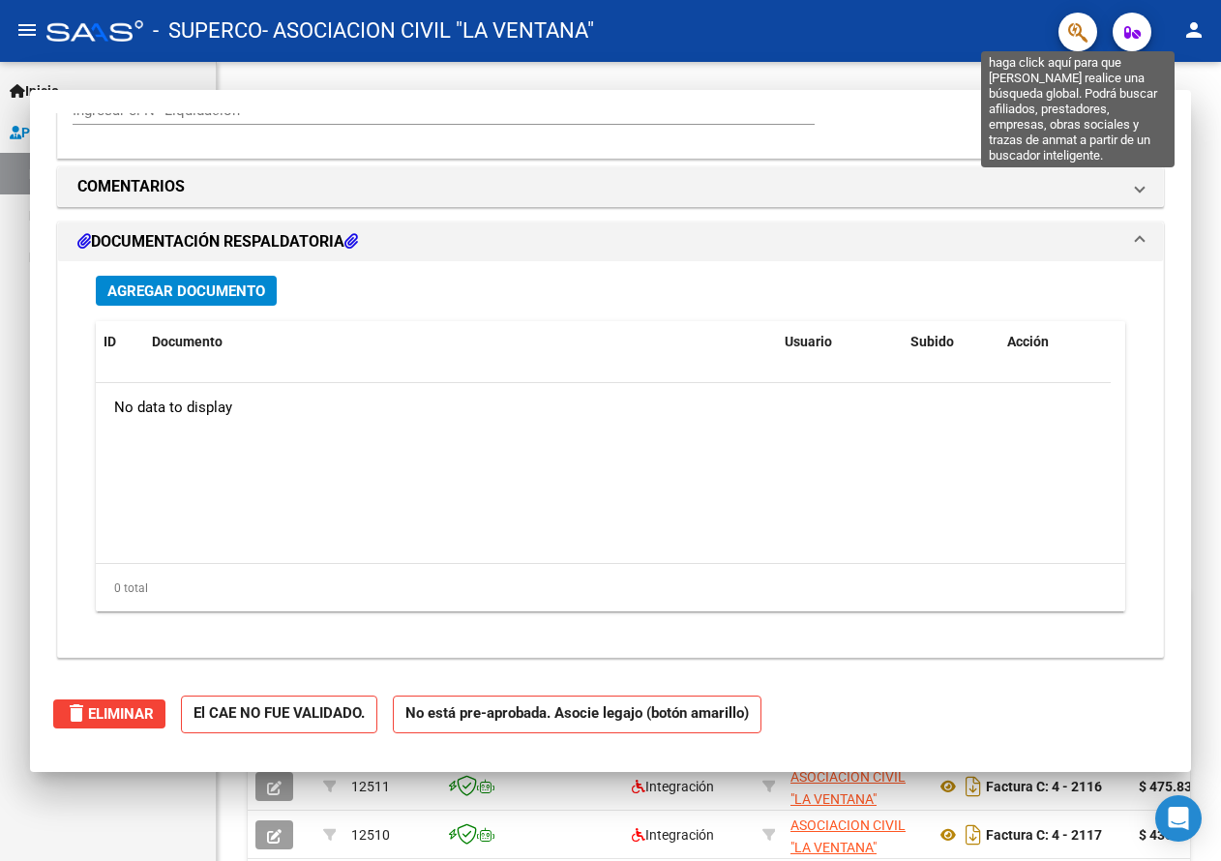
scroll to position [0, 0]
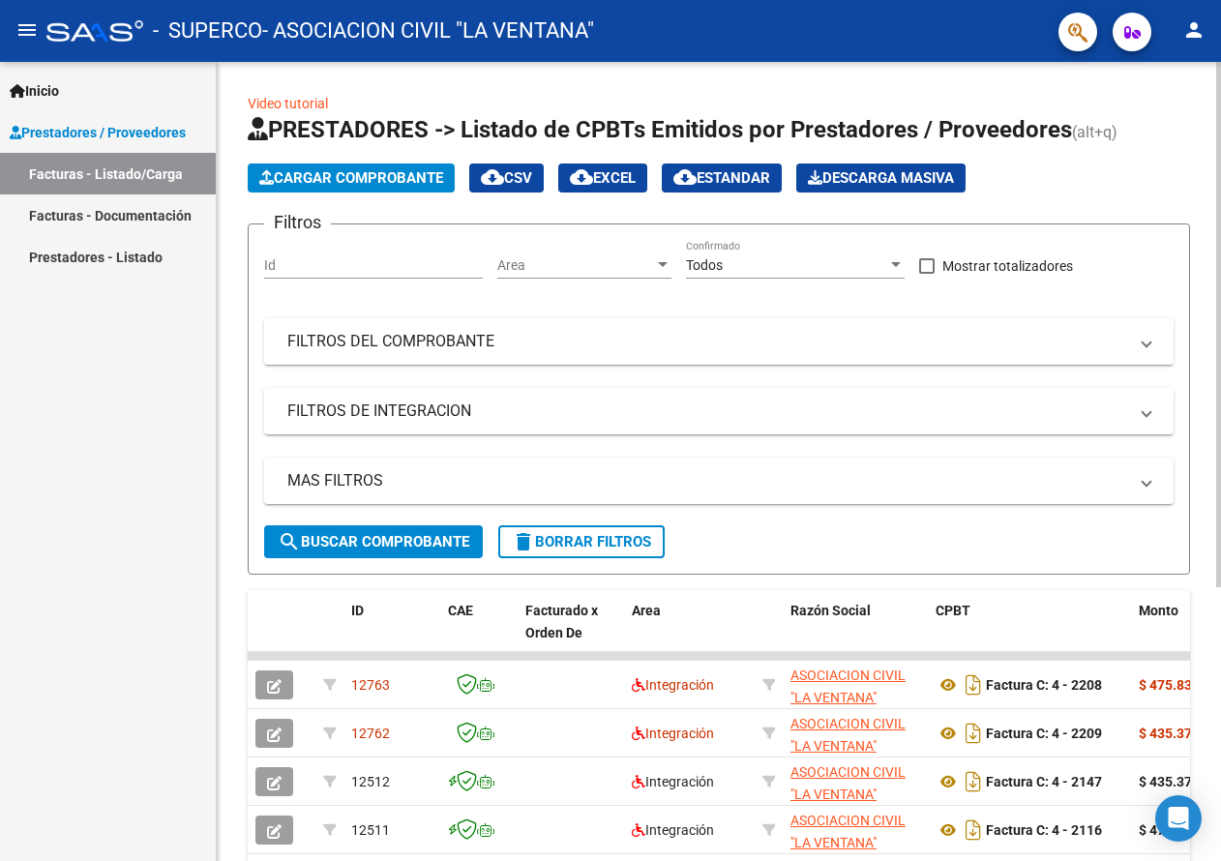
click at [385, 176] on span "Cargar Comprobante" at bounding box center [351, 177] width 184 height 17
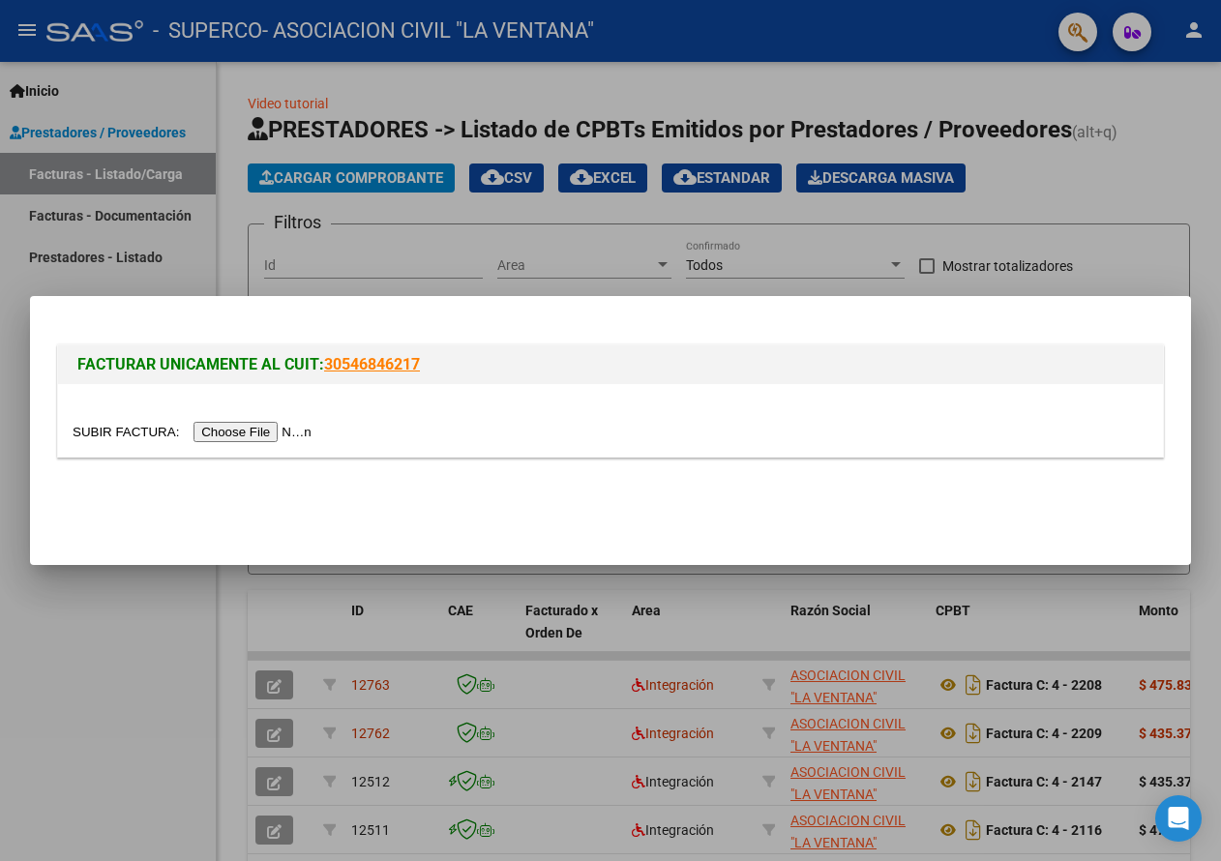
click at [278, 432] on input "file" at bounding box center [195, 432] width 245 height 20
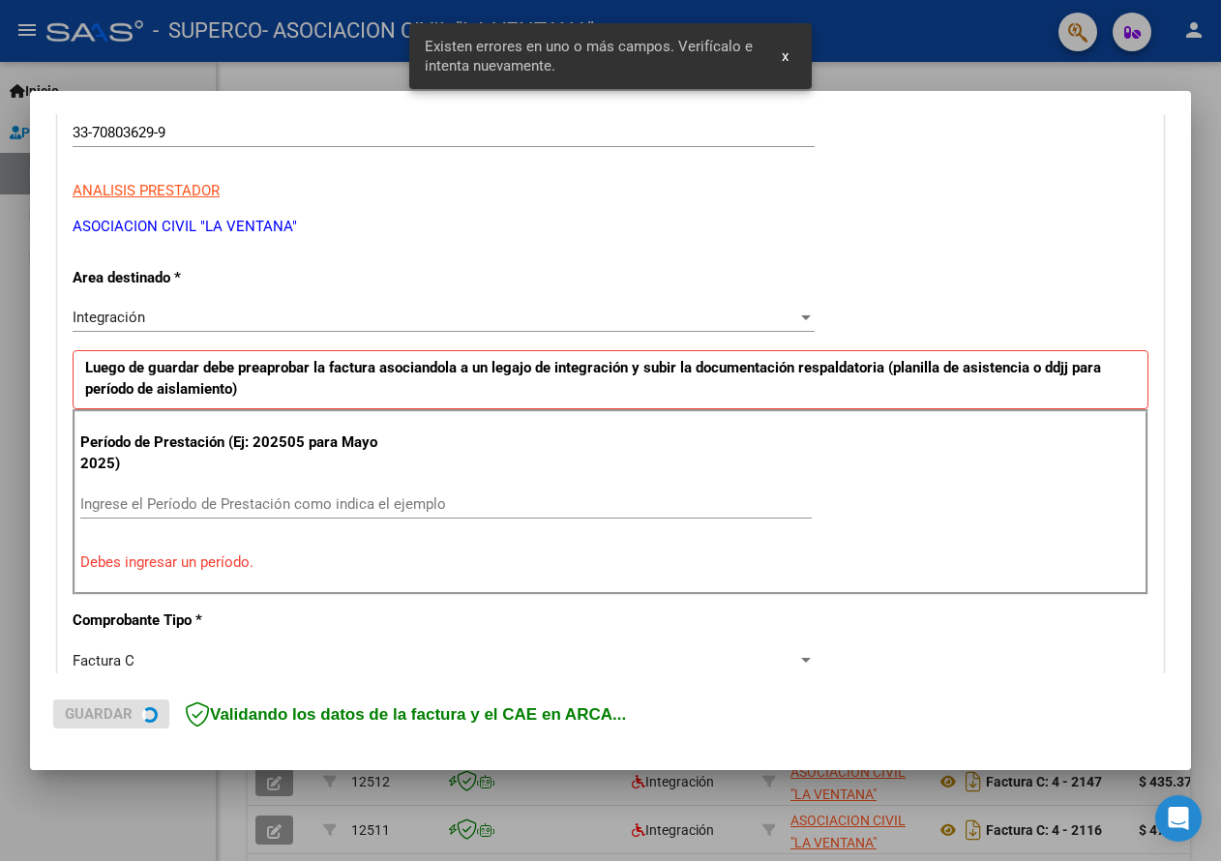
scroll to position [358, 0]
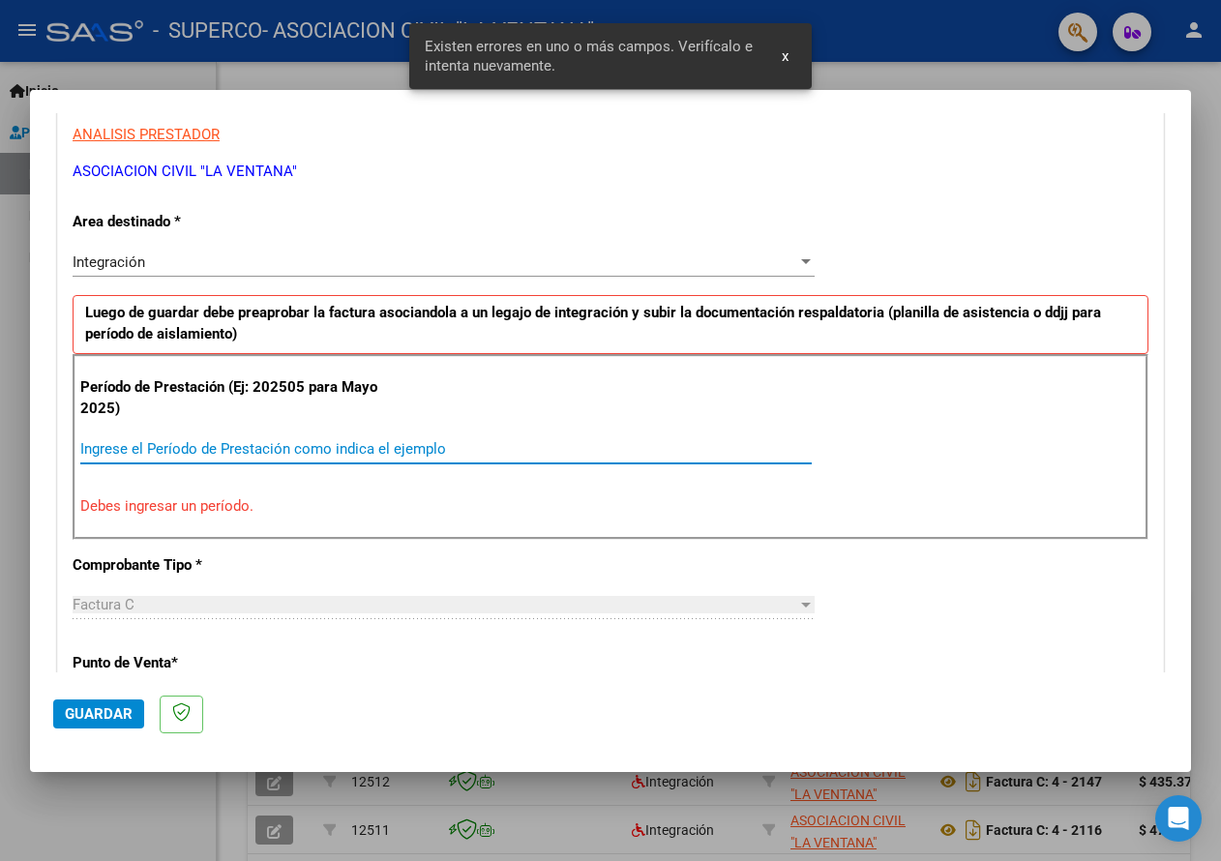
click at [144, 444] on input "Ingrese el Período de Prestación como indica el ejemplo" at bounding box center [446, 448] width 732 height 17
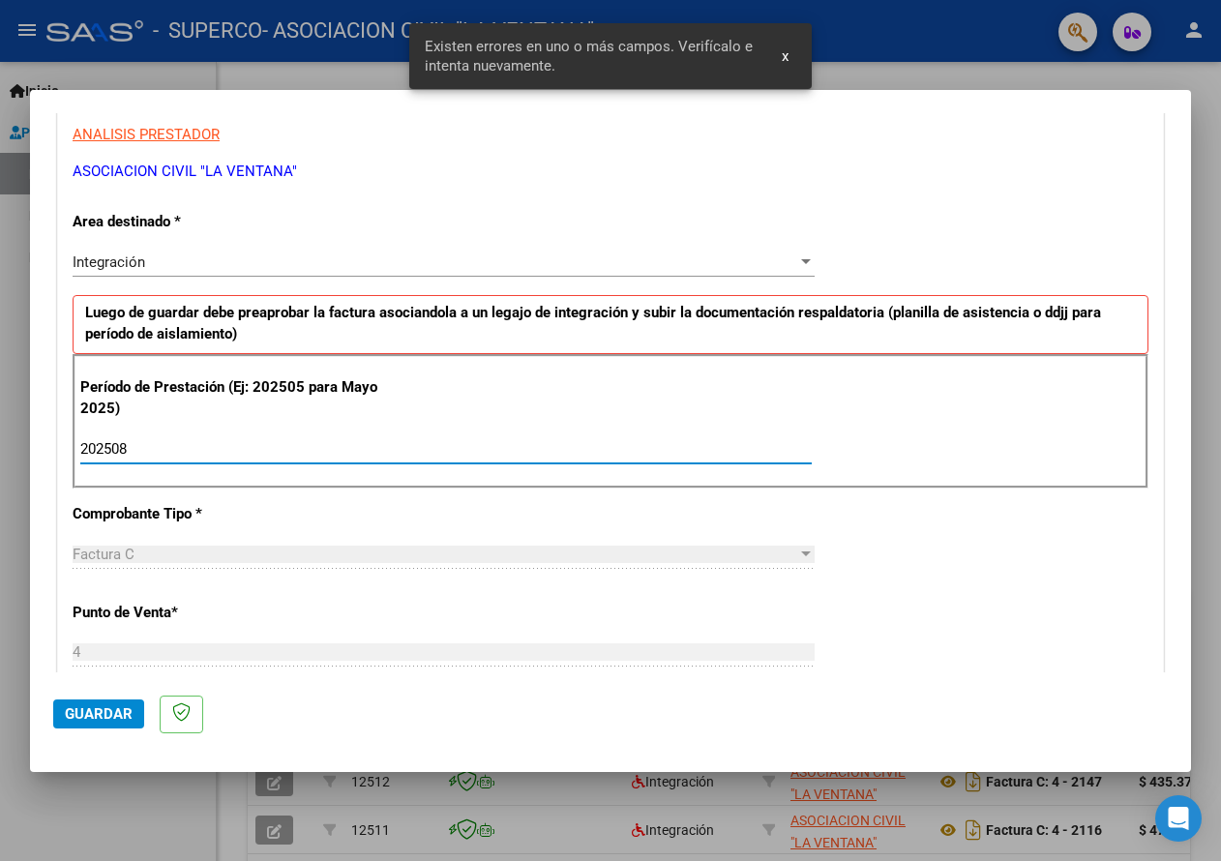
type input "202508"
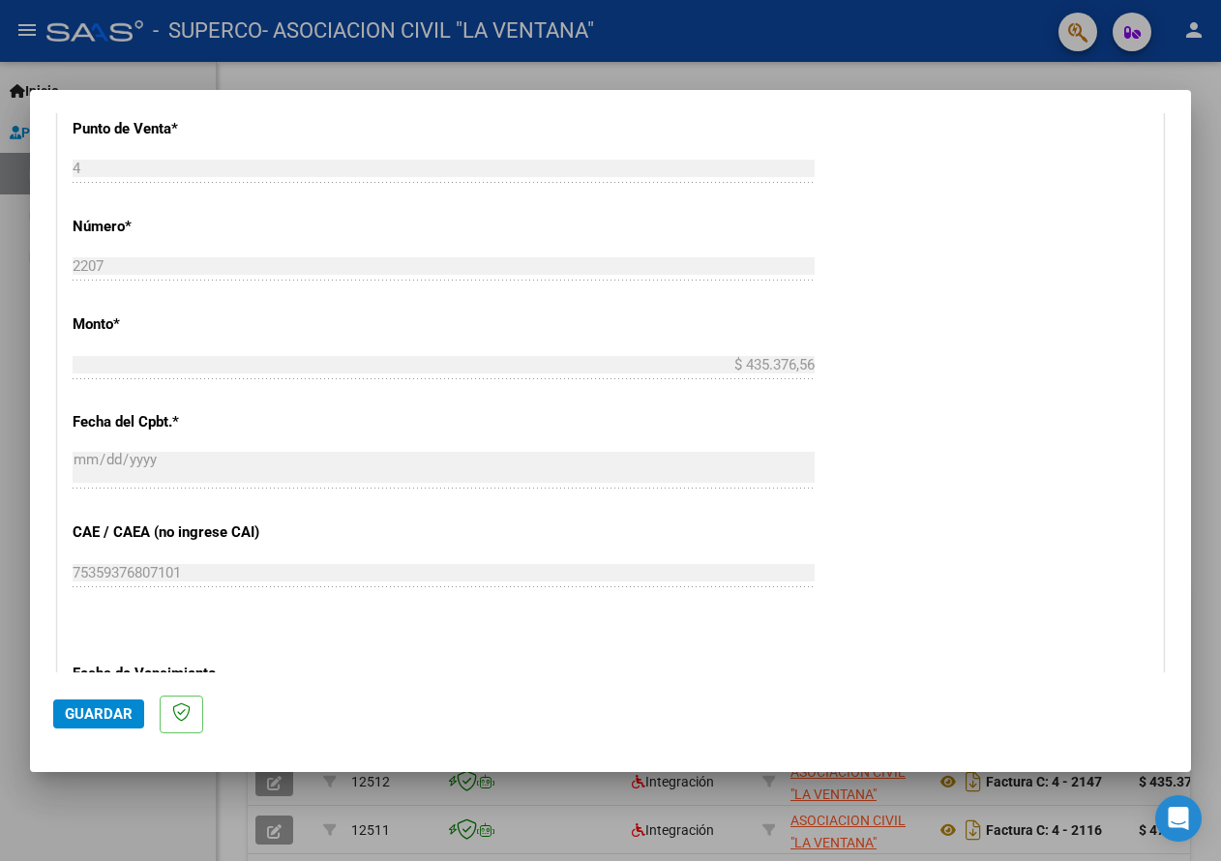
scroll to position [1202, 0]
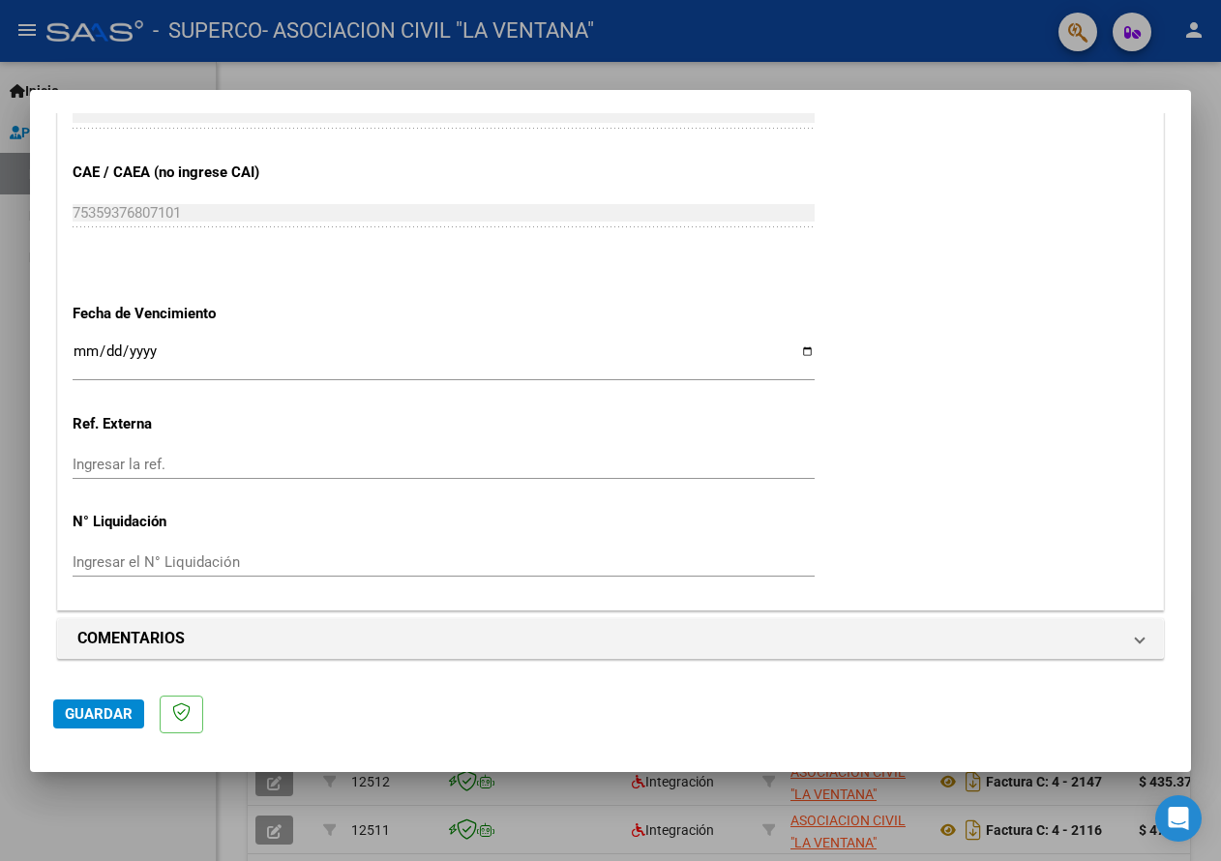
click at [799, 347] on input "Ingresar la fecha" at bounding box center [444, 359] width 742 height 31
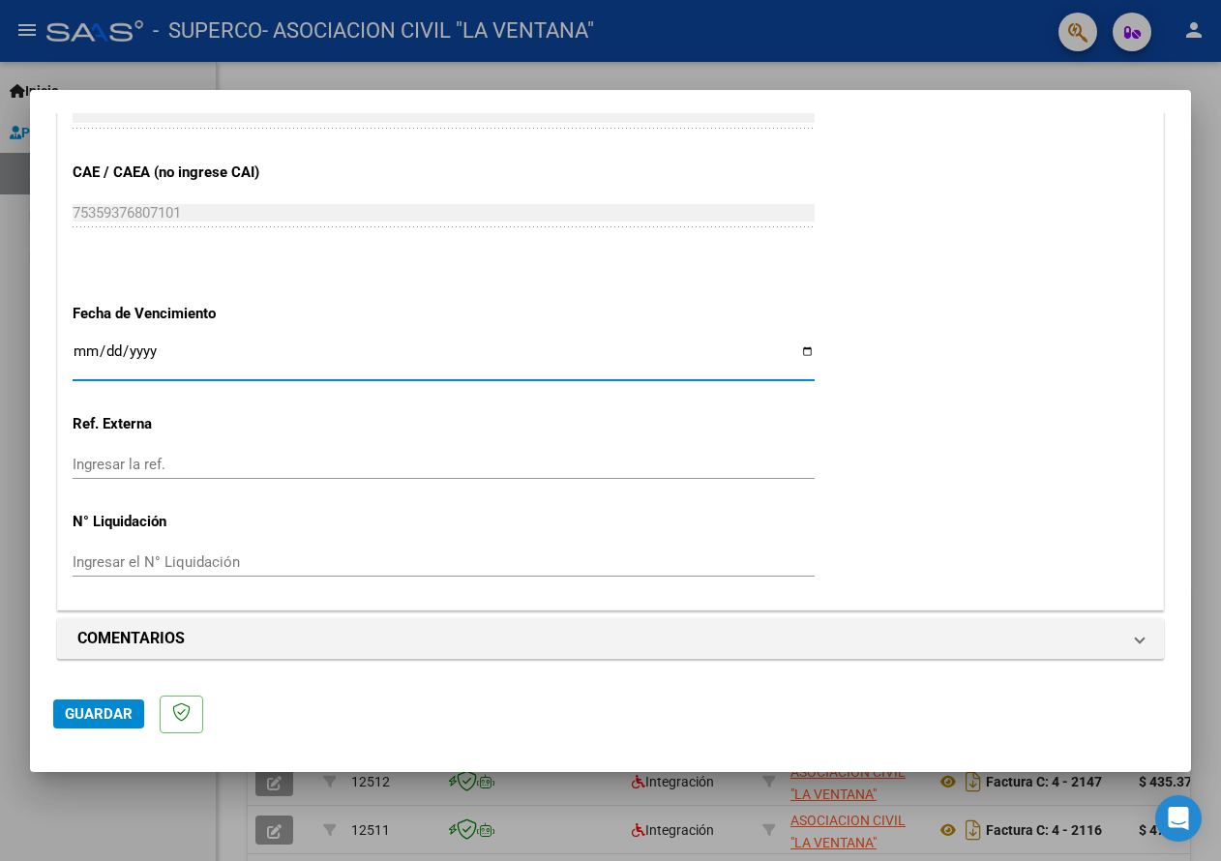
type input "[DATE]"
click at [105, 712] on span "Guardar" at bounding box center [99, 714] width 68 height 17
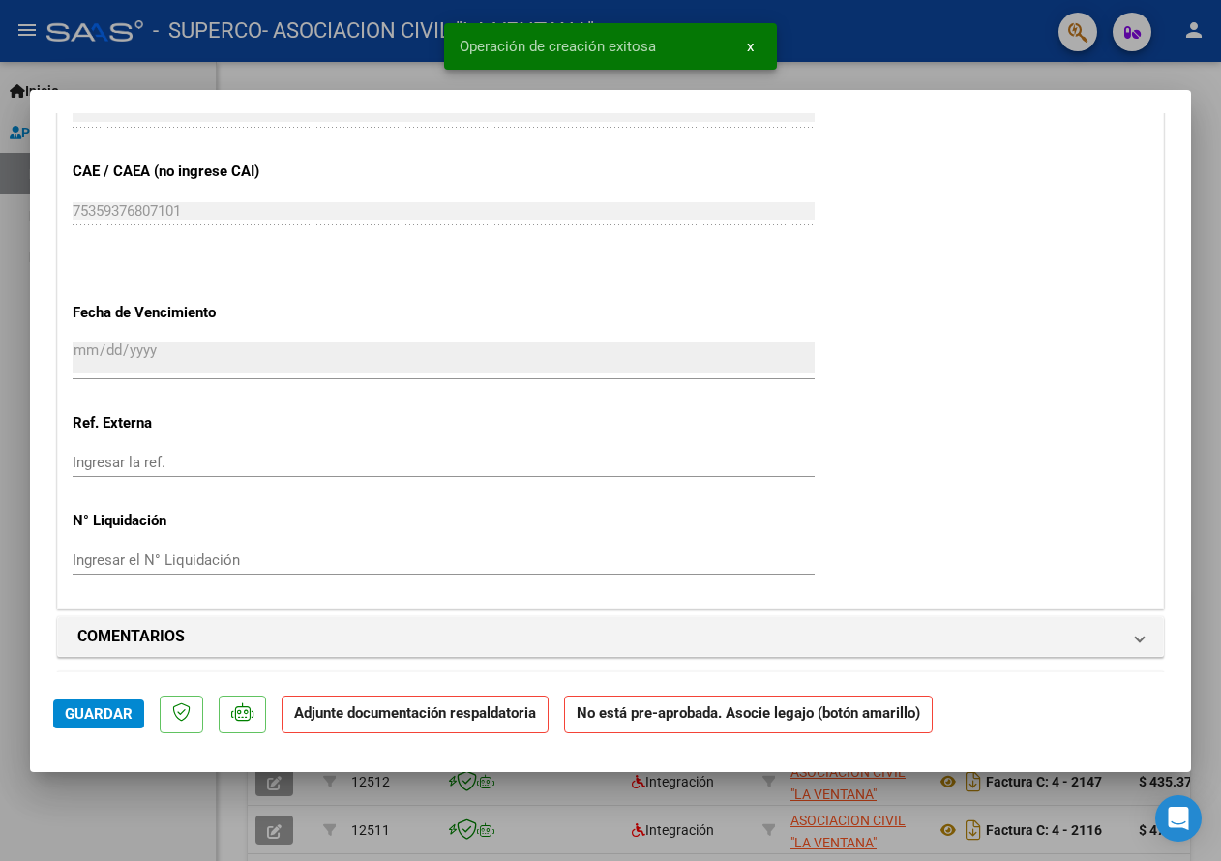
scroll to position [1355, 0]
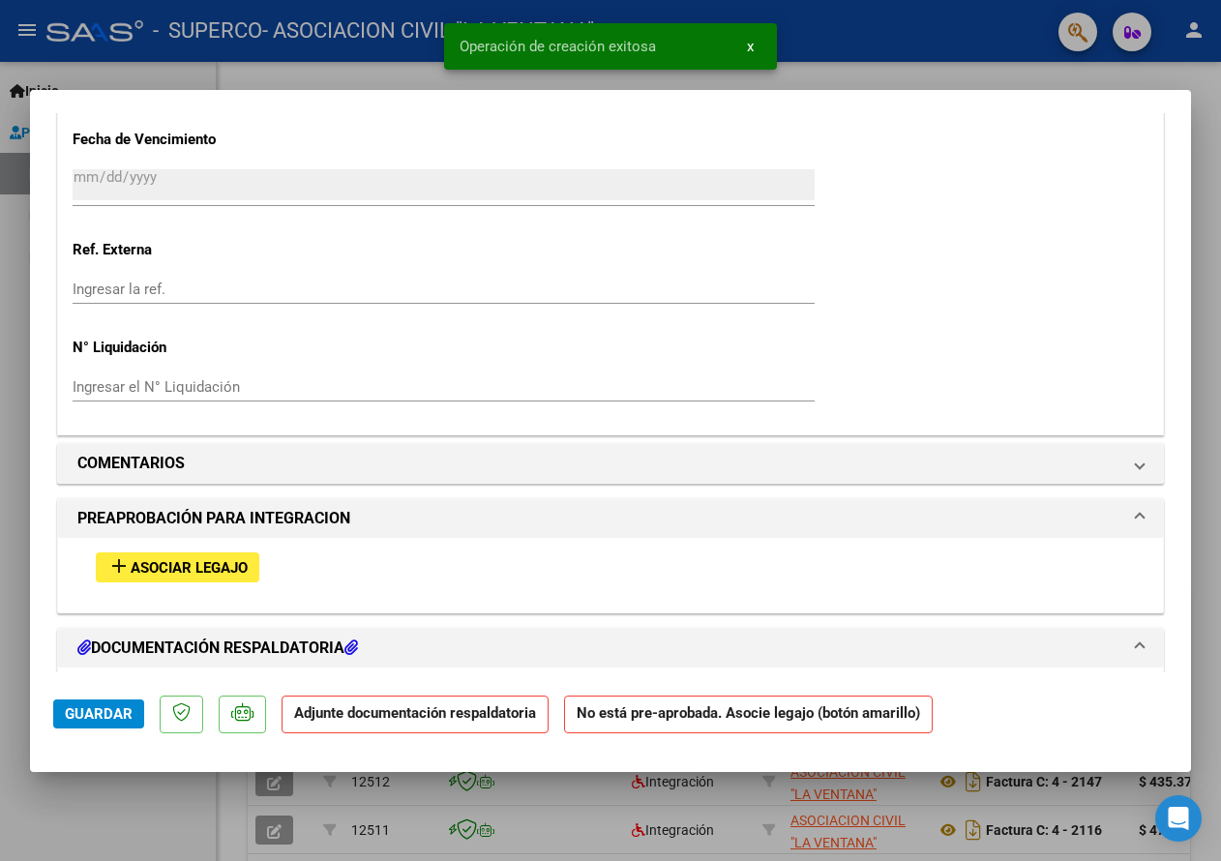
click at [222, 567] on span "Asociar Legajo" at bounding box center [189, 567] width 117 height 17
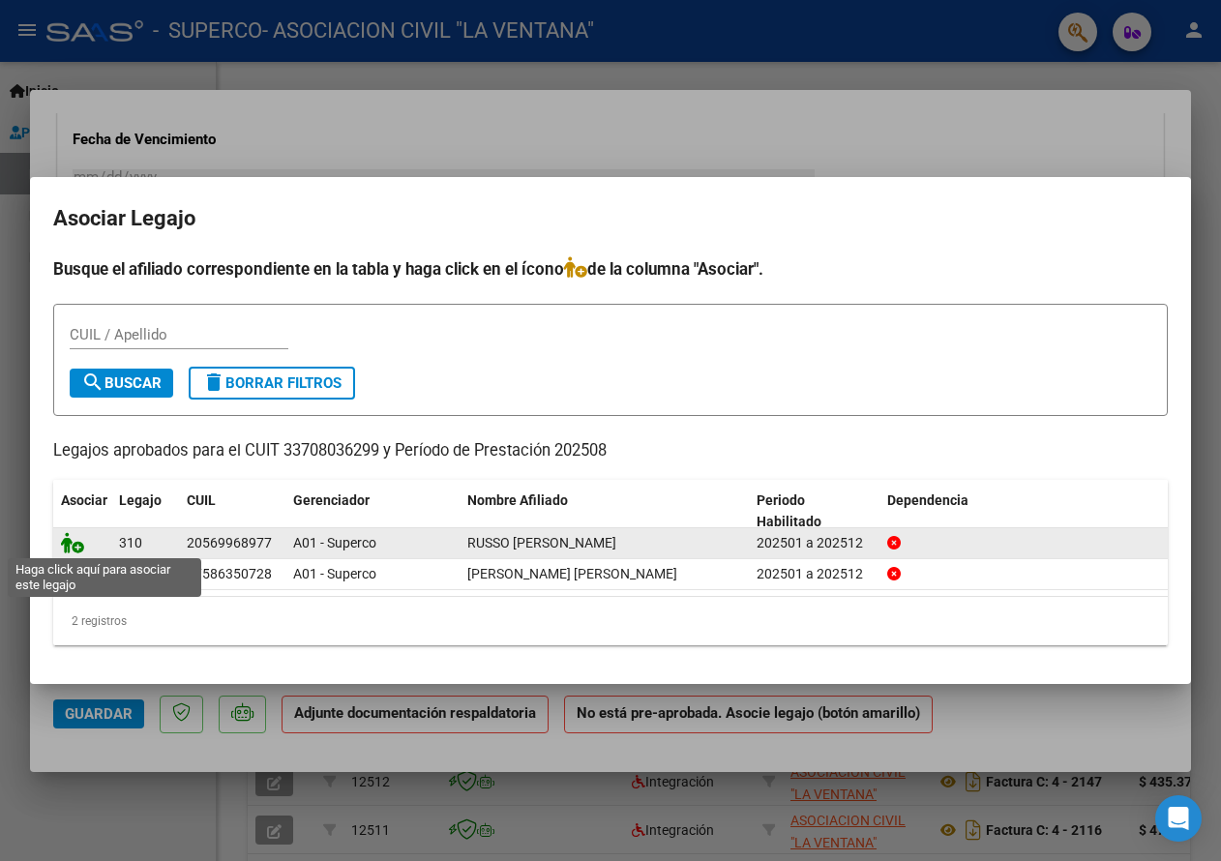
click at [63, 539] on icon at bounding box center [72, 542] width 23 height 21
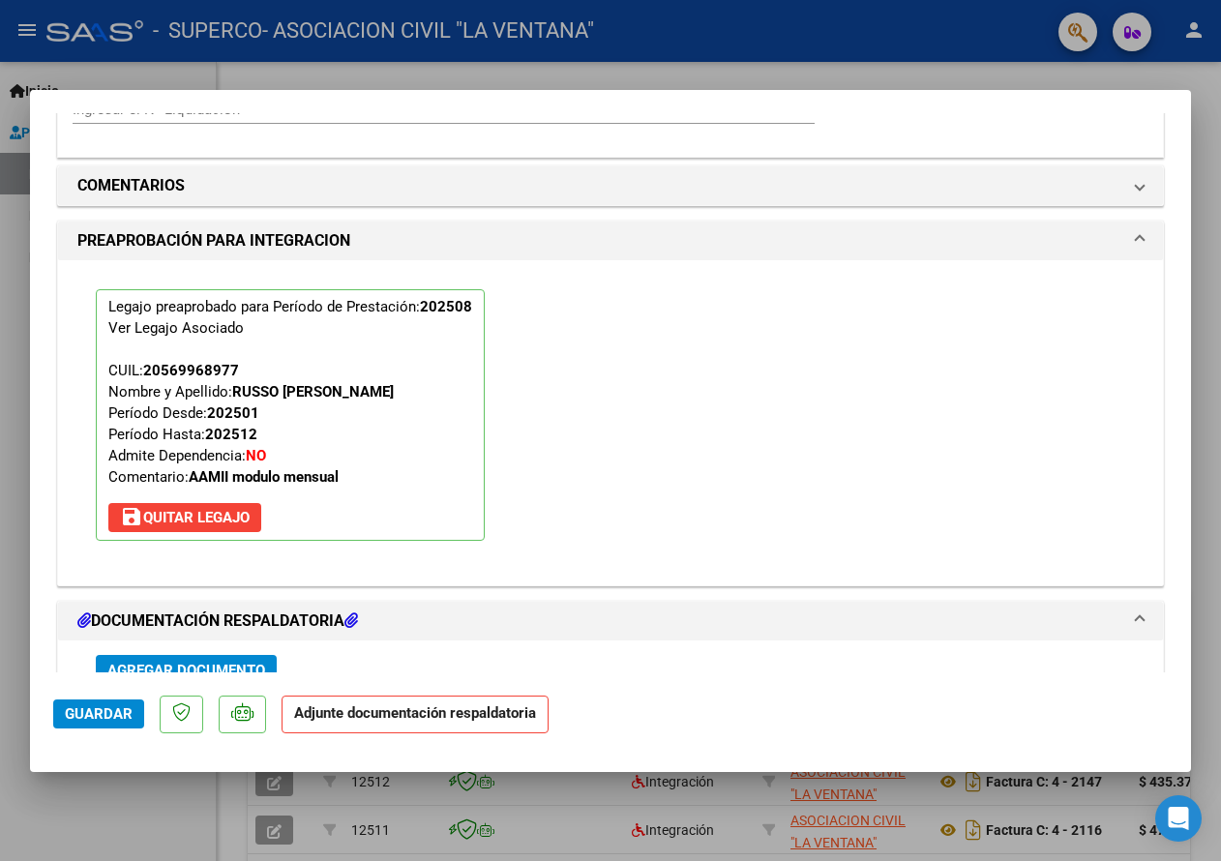
scroll to position [1697, 0]
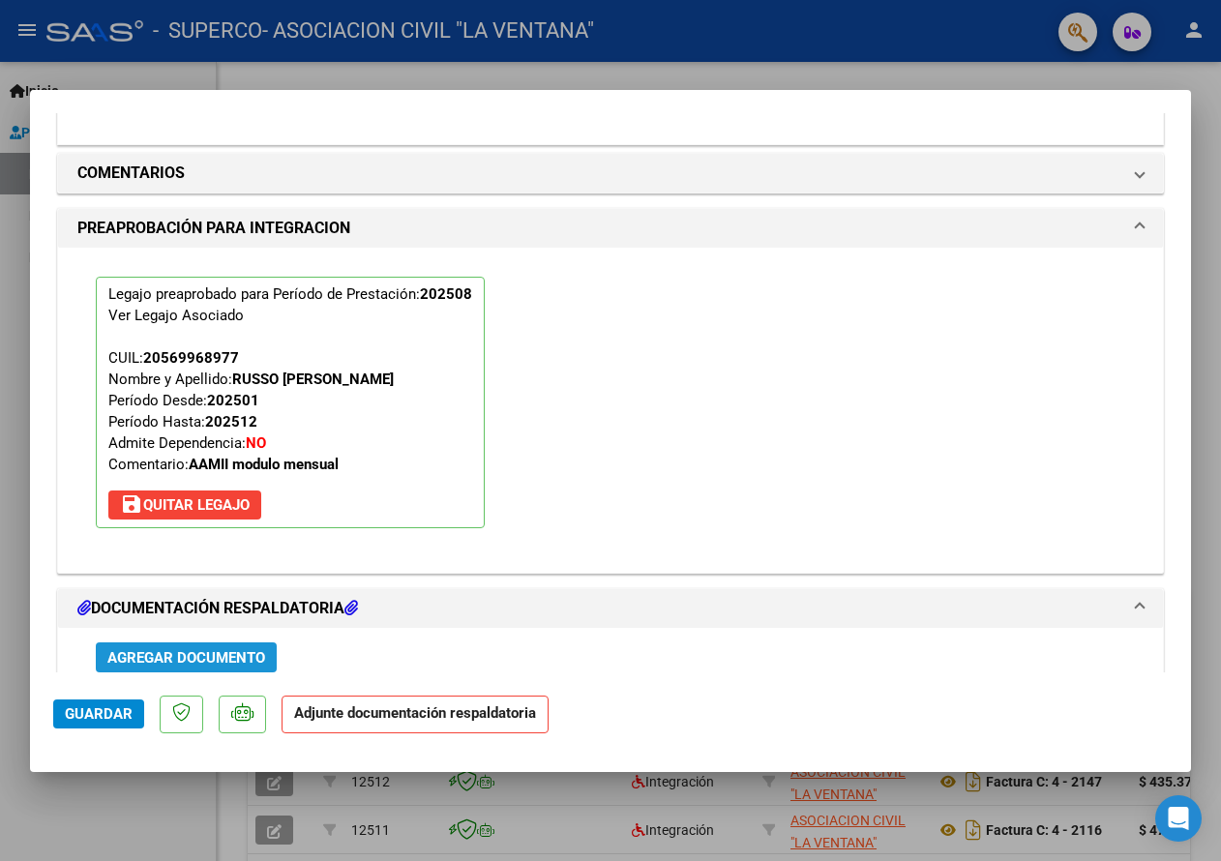
click at [211, 649] on span "Agregar Documento" at bounding box center [186, 656] width 158 height 17
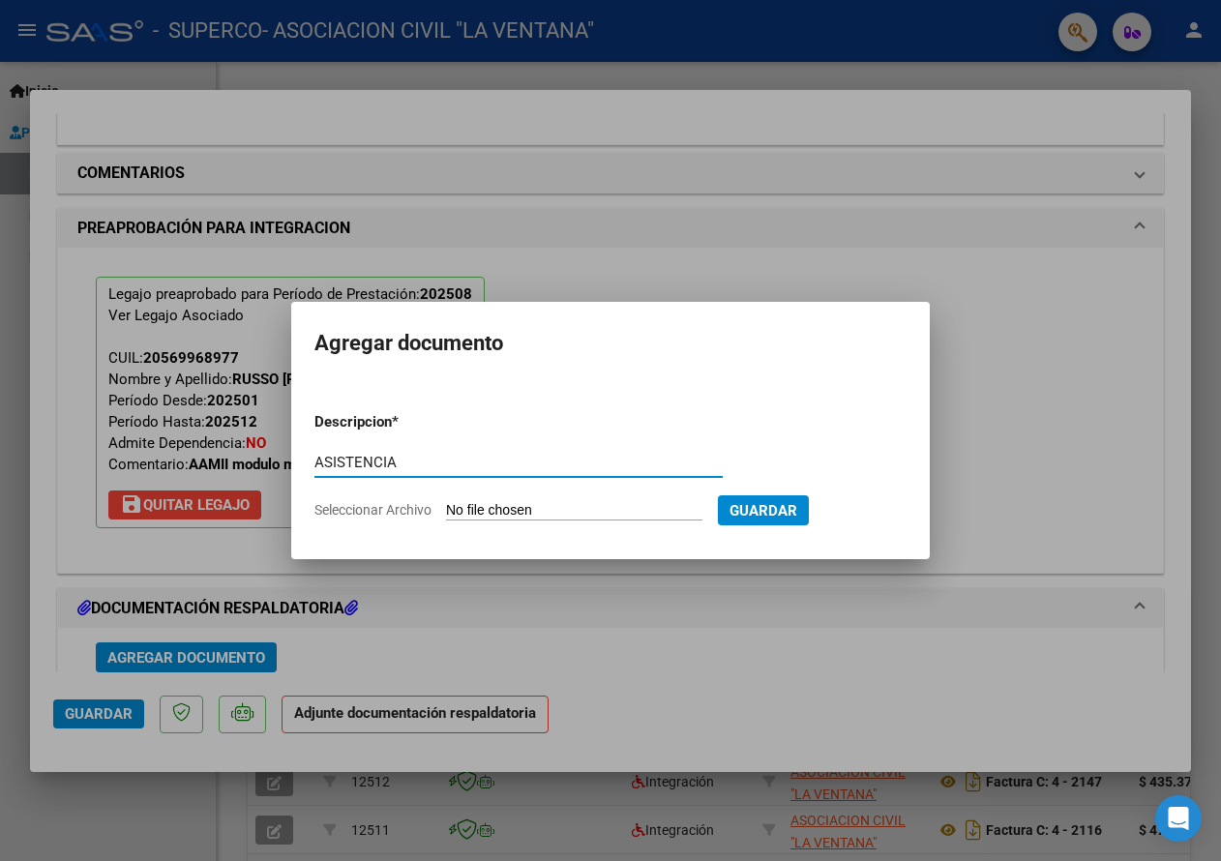
type input "ASISTENCIA"
click at [552, 514] on input "Seleccionar Archivo" at bounding box center [574, 511] width 256 height 18
type input "C:\fakepath\RUSSO S AGOSTO.pdf"
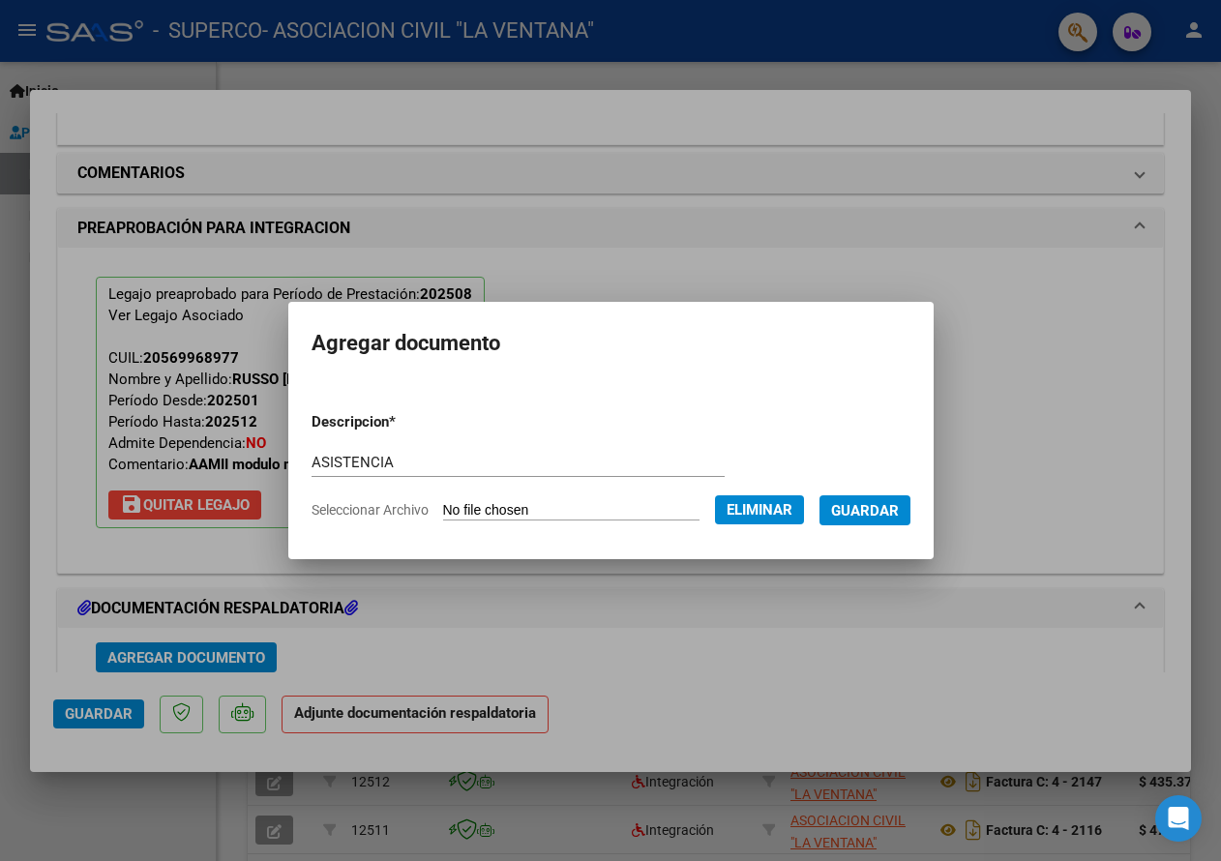
click at [887, 507] on span "Guardar" at bounding box center [865, 510] width 68 height 17
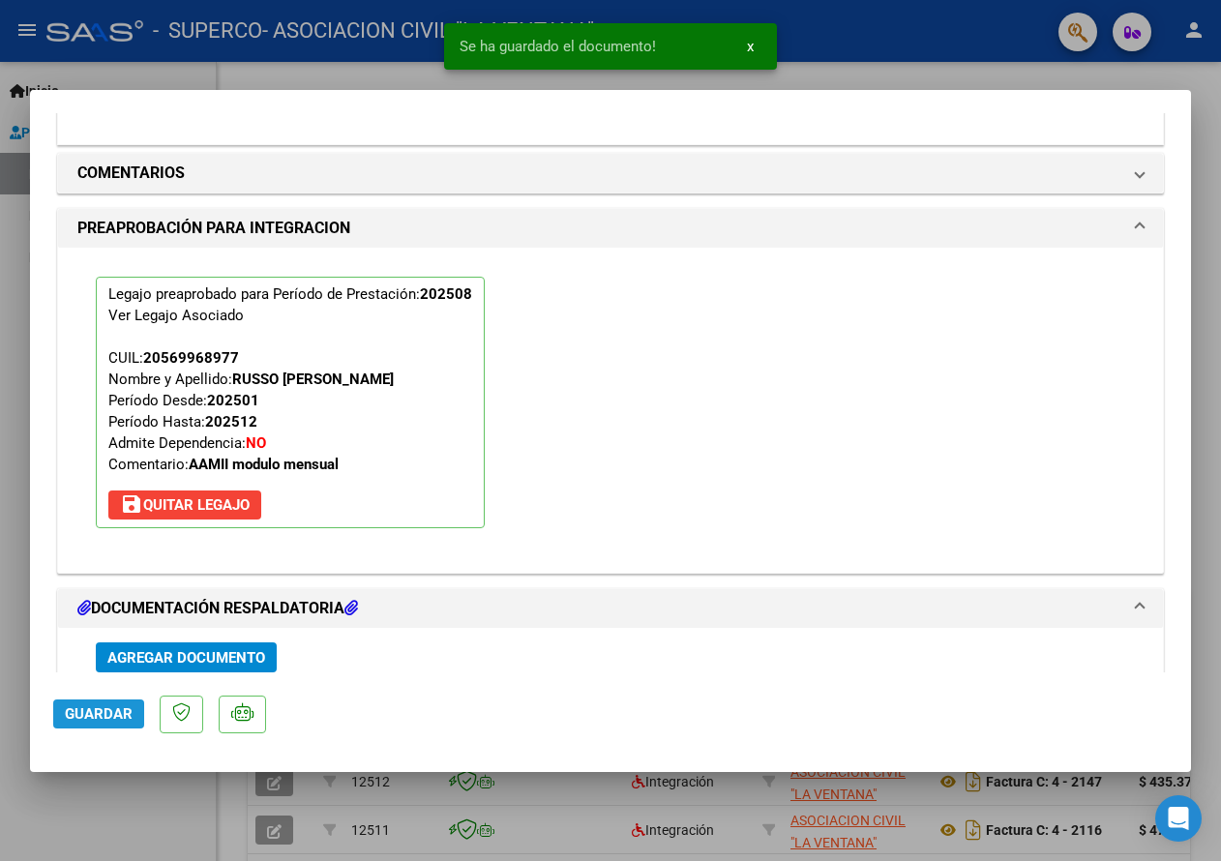
click at [94, 715] on span "Guardar" at bounding box center [99, 714] width 68 height 17
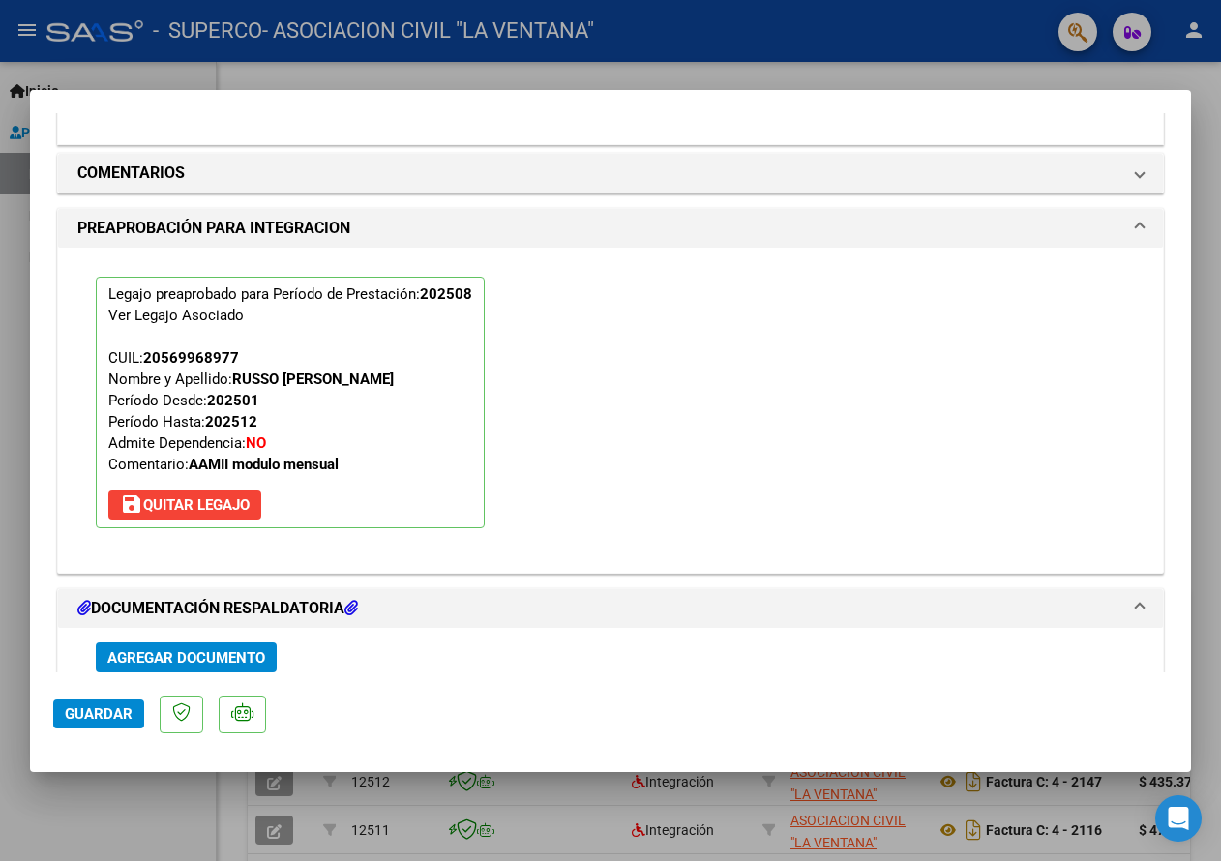
click at [87, 715] on span "Guardar" at bounding box center [99, 714] width 68 height 17
